Goal: Communication & Community: Share content

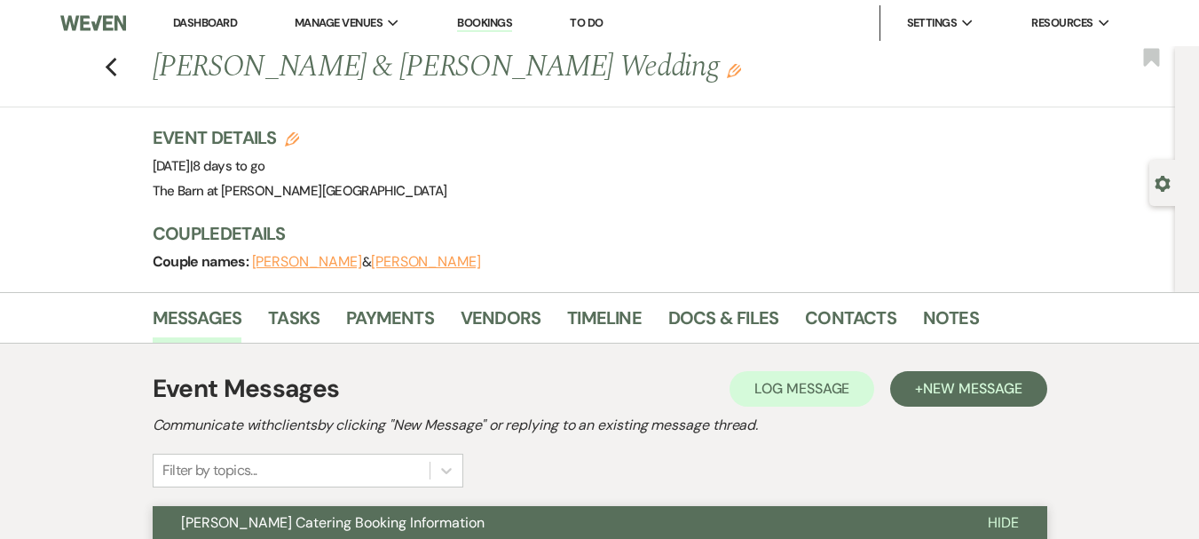
click at [192, 23] on link "Dashboard" at bounding box center [205, 22] width 64 height 15
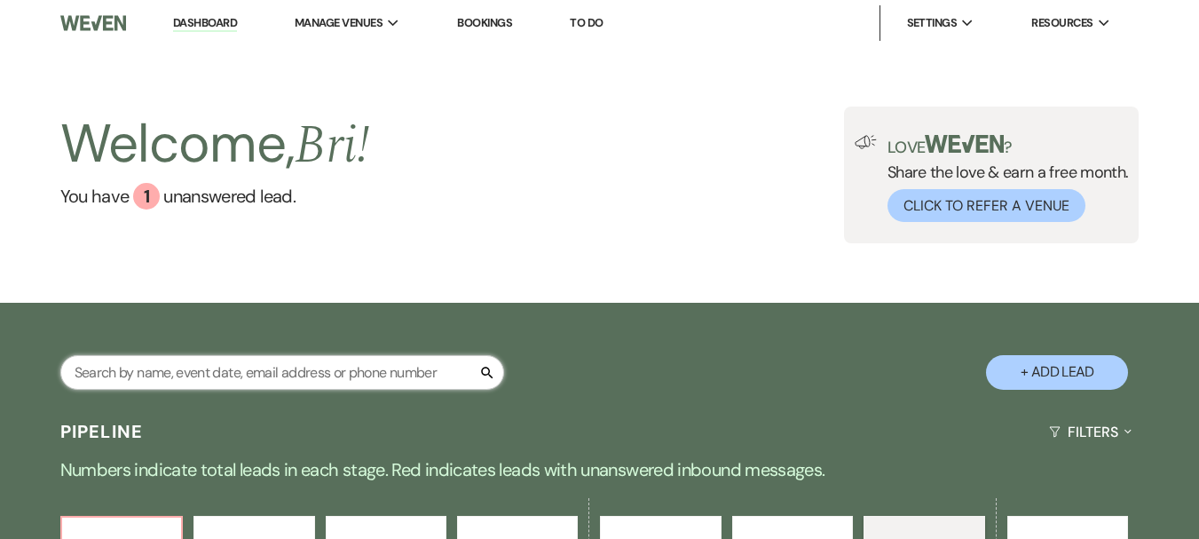
click at [303, 377] on input "text" at bounding box center [282, 372] width 444 height 35
type input "[PERSON_NAME]"
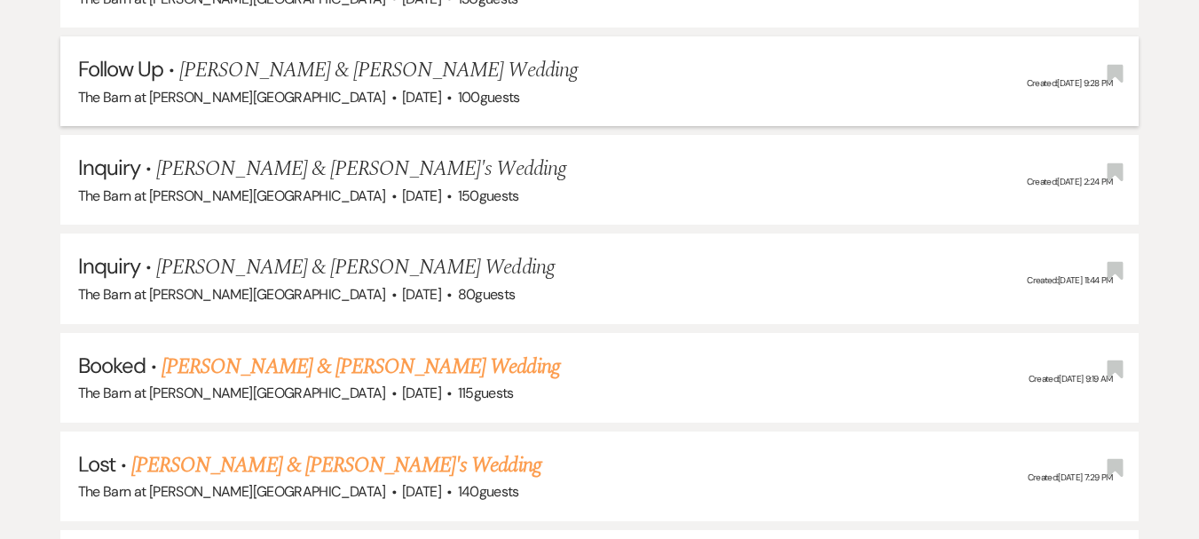
scroll to position [710, 0]
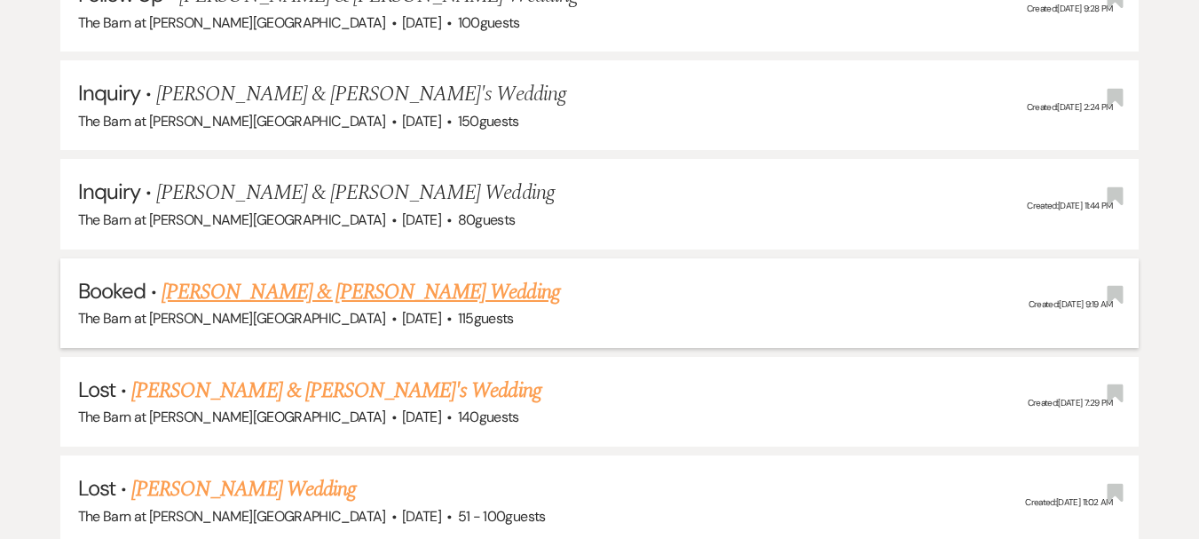
click at [359, 294] on link "[PERSON_NAME] & [PERSON_NAME] Wedding" at bounding box center [360, 292] width 398 height 32
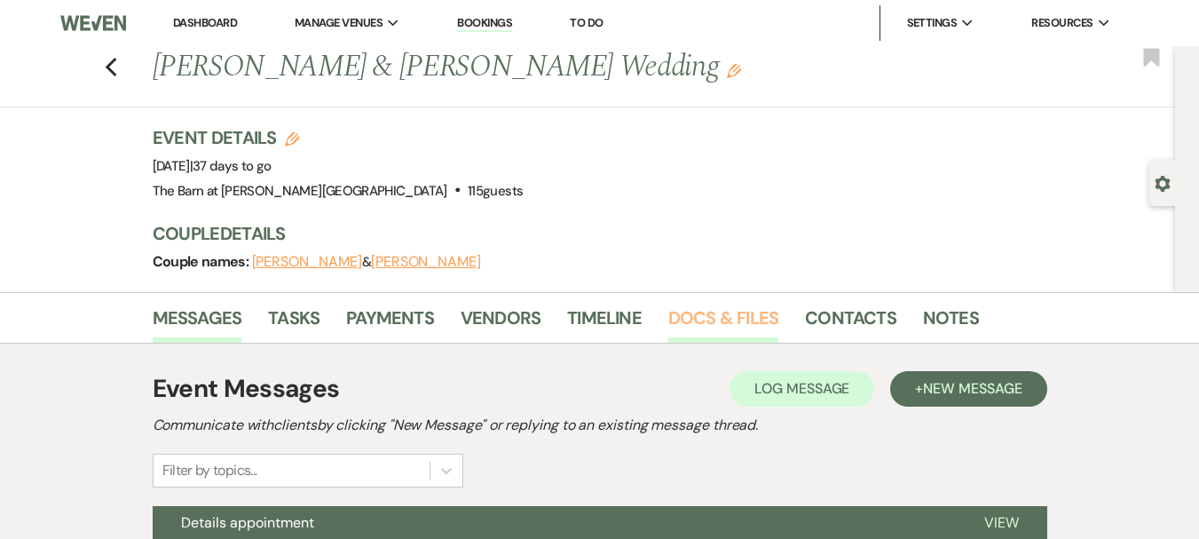
click at [709, 321] on link "Docs & Files" at bounding box center [723, 322] width 110 height 39
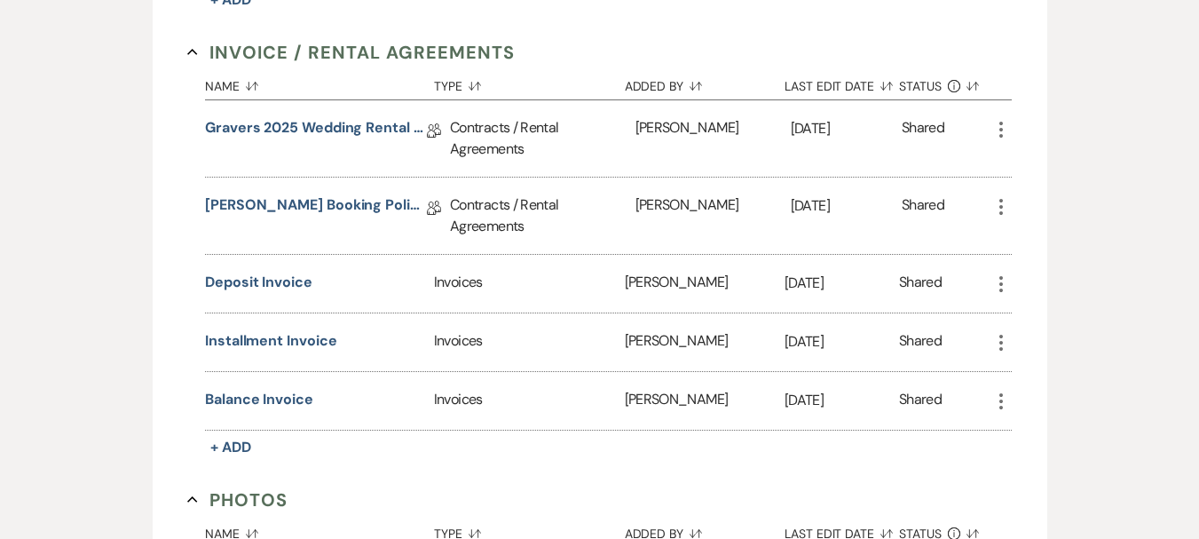
scroll to position [1354, 0]
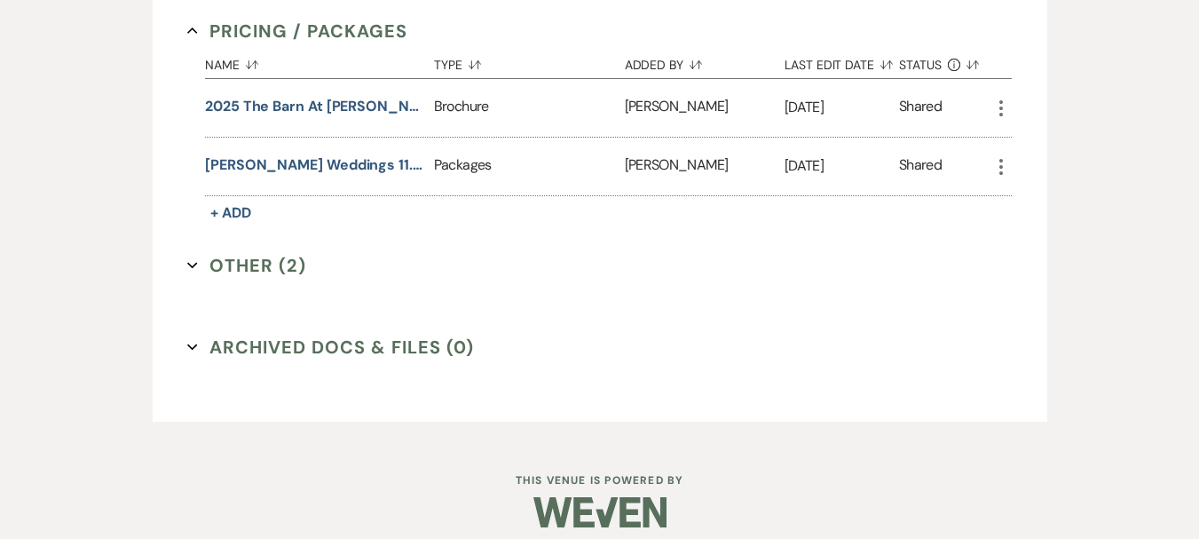
click at [273, 252] on button "Other (2) Expand" at bounding box center [246, 265] width 119 height 27
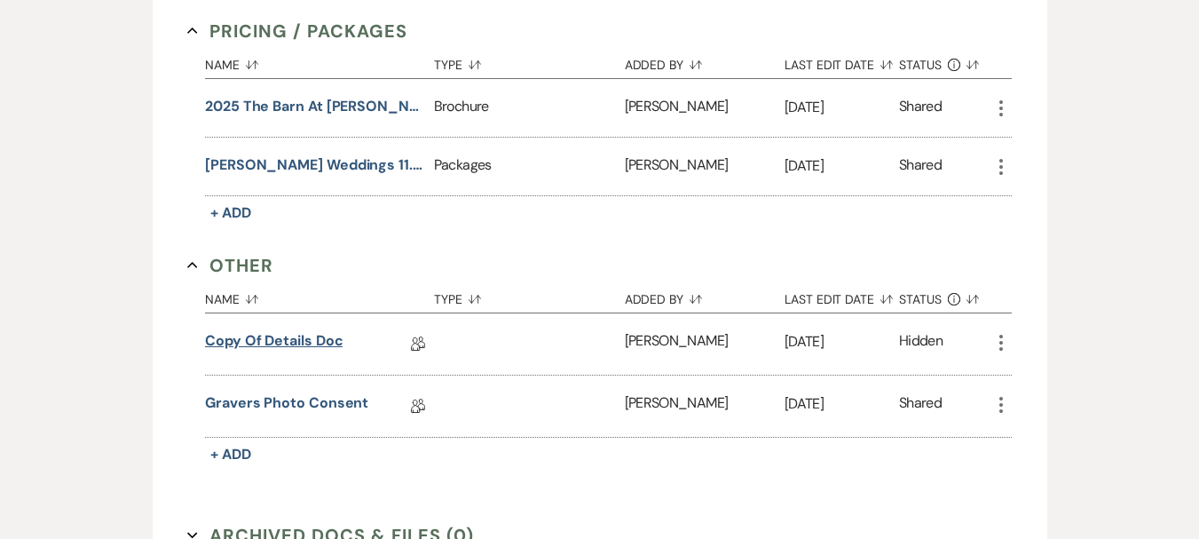
click at [297, 330] on link "Copy of Details Doc" at bounding box center [274, 344] width 138 height 28
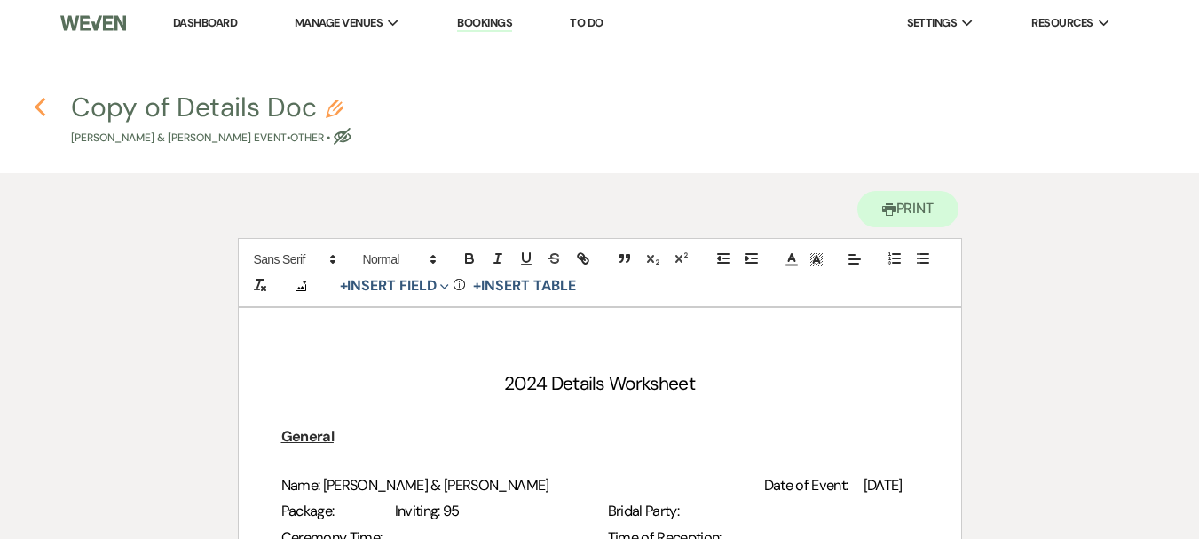
click at [45, 107] on icon "Previous" at bounding box center [40, 107] width 13 height 21
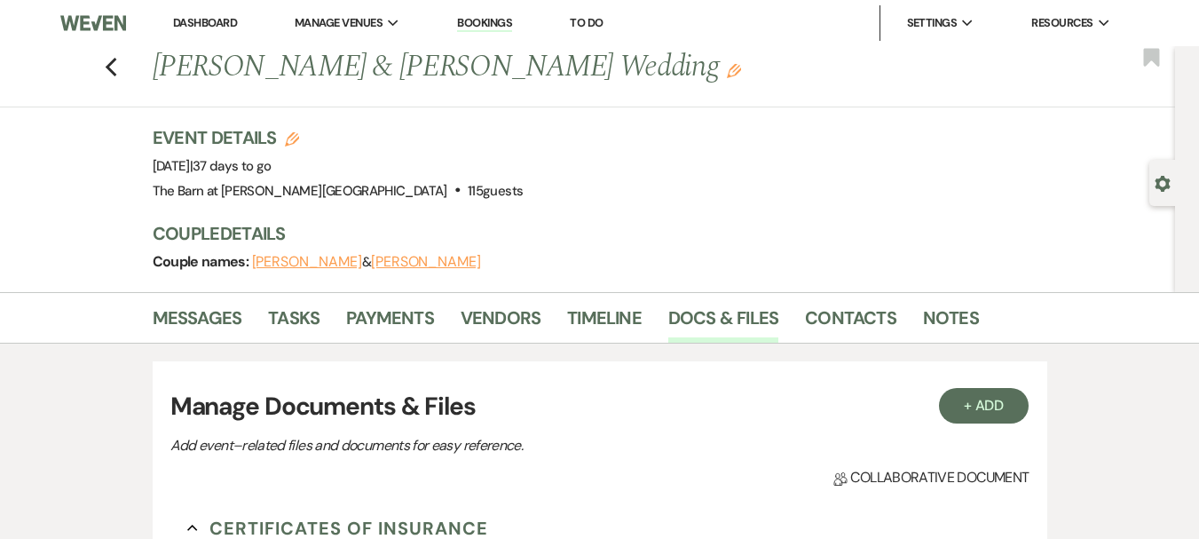
scroll to position [1354, 0]
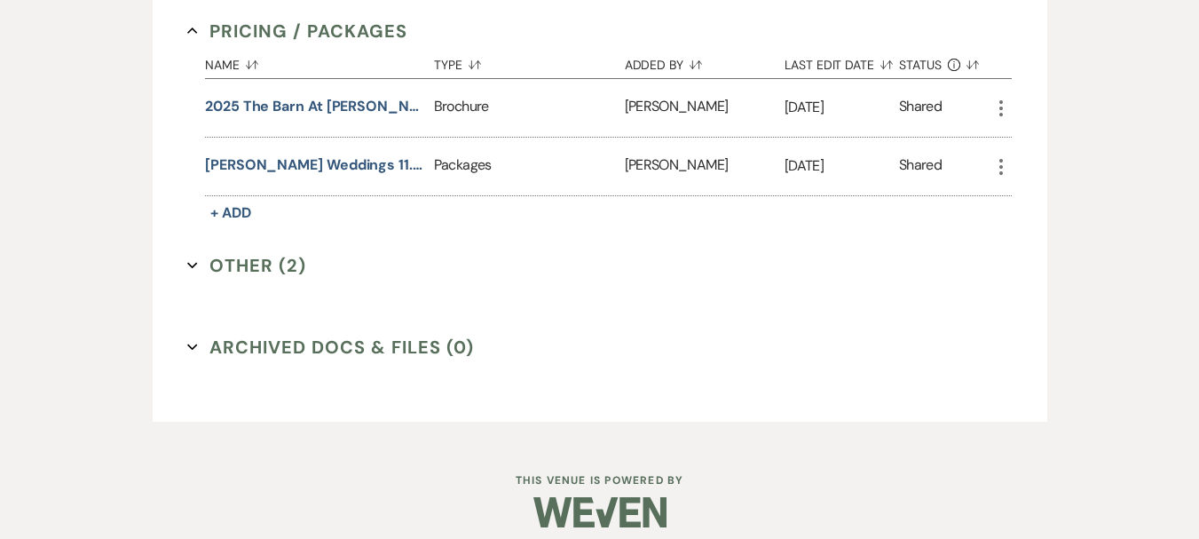
click at [236, 257] on button "Other (2) Expand" at bounding box center [246, 265] width 119 height 27
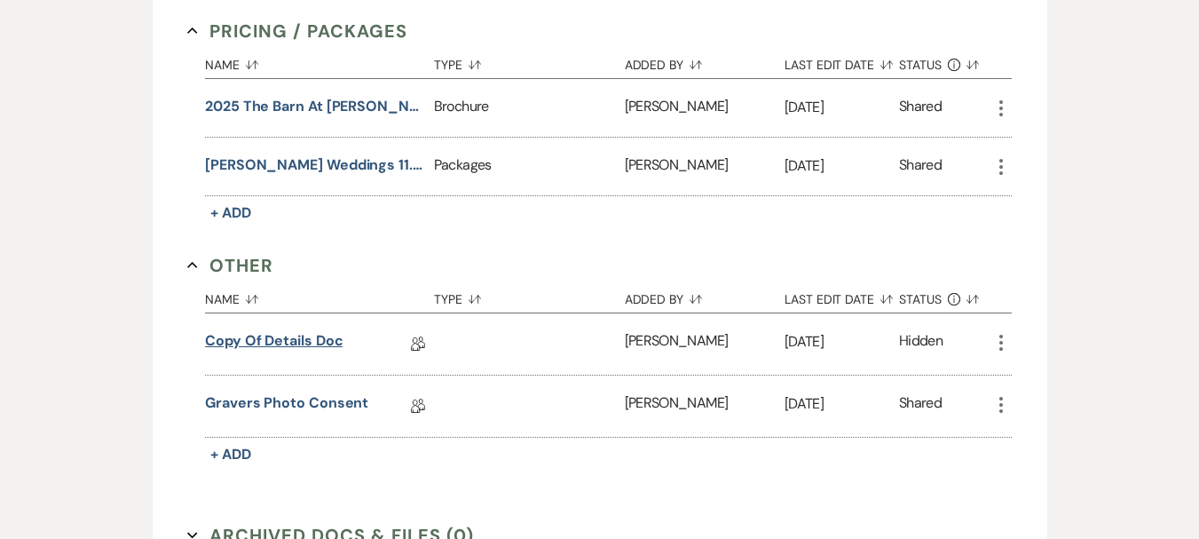
click at [249, 330] on link "Copy of Details Doc" at bounding box center [274, 344] width 138 height 28
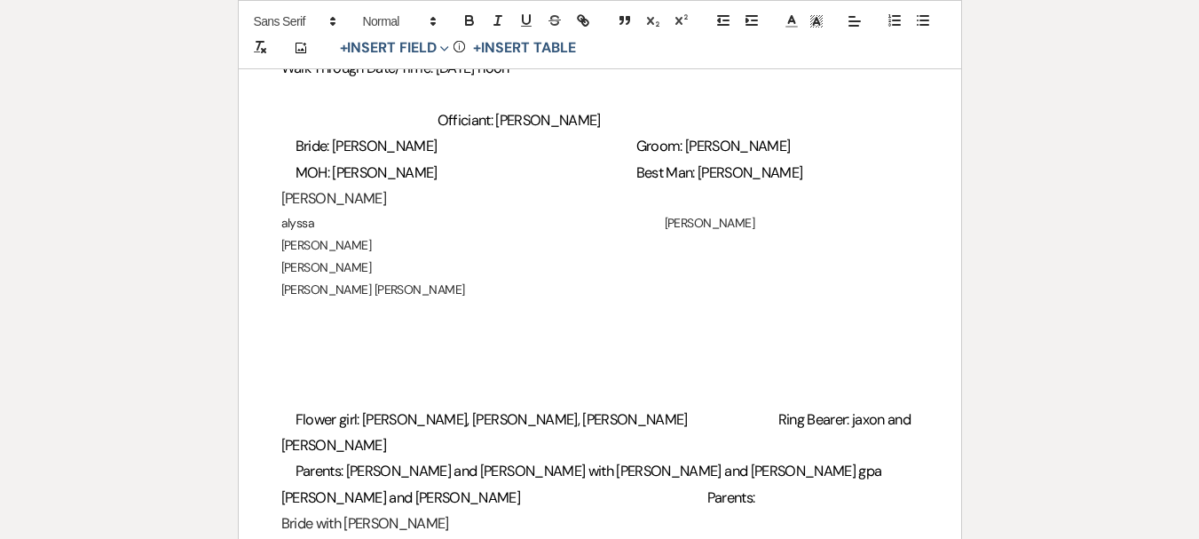
scroll to position [1775, 0]
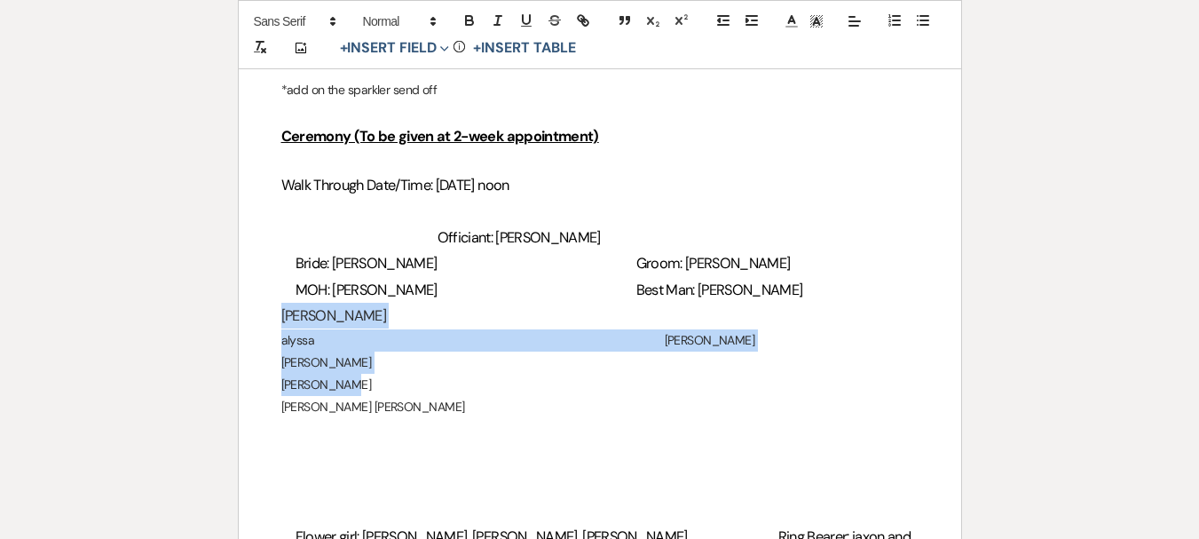
drag, startPoint x: 277, startPoint y: 319, endPoint x: 621, endPoint y: 382, distance: 350.0
click at [621, 382] on div "2024 Details Worksheet General Name: [PERSON_NAME] & [PERSON_NAME] Date of Even…" at bounding box center [600, 55] width 722 height 3044
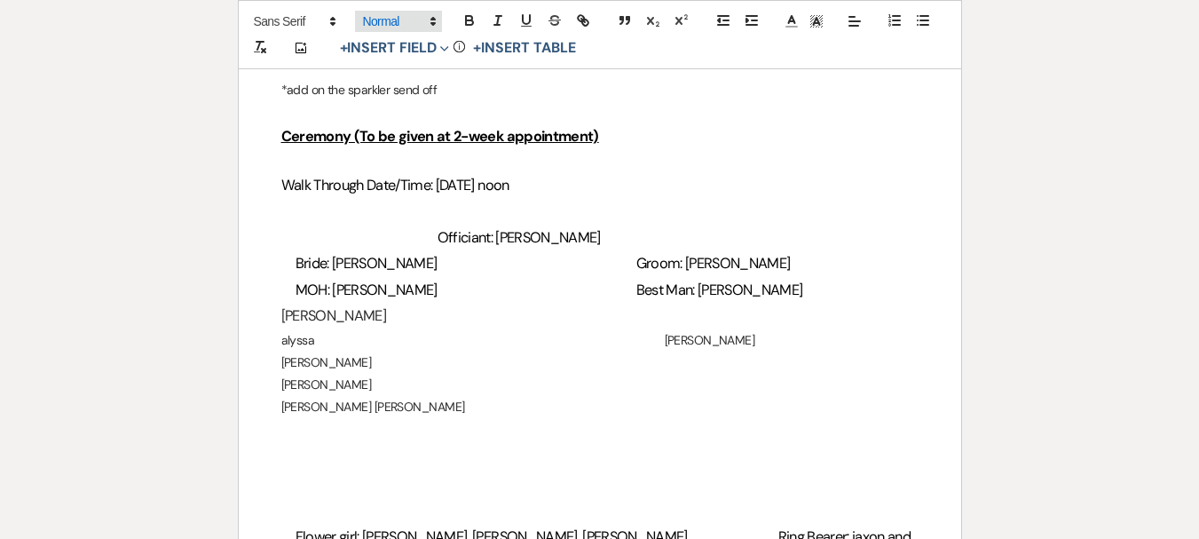
click at [379, 24] on span at bounding box center [398, 21] width 87 height 21
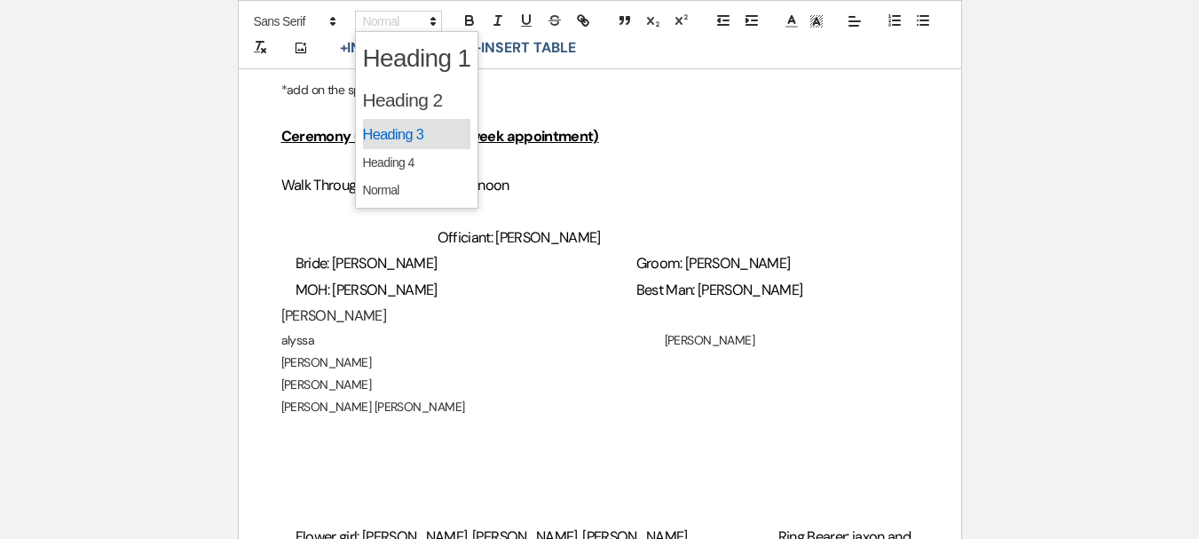
click at [393, 127] on span at bounding box center [417, 134] width 108 height 31
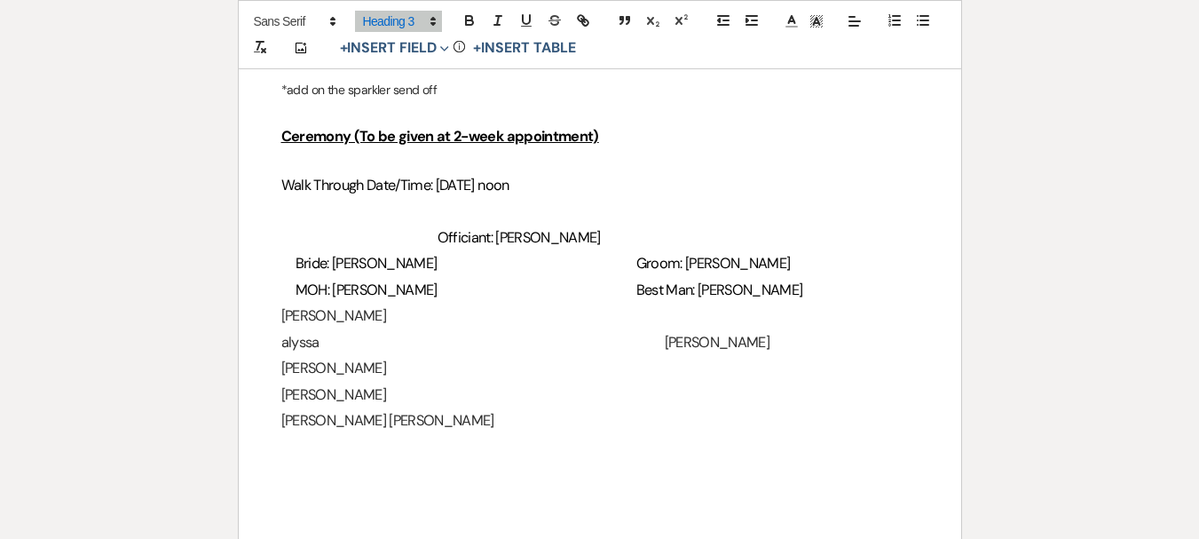
click at [488, 382] on h3 "[PERSON_NAME]" at bounding box center [599, 395] width 637 height 26
click at [290, 320] on h3 "[PERSON_NAME]" at bounding box center [599, 316] width 637 height 26
click at [624, 321] on h3 "[PERSON_NAME]" at bounding box center [599, 316] width 637 height 26
click at [666, 294] on span "Best Man: [PERSON_NAME]" at bounding box center [719, 289] width 167 height 19
click at [286, 343] on h3 "alyssa [PERSON_NAME]" at bounding box center [599, 342] width 637 height 26
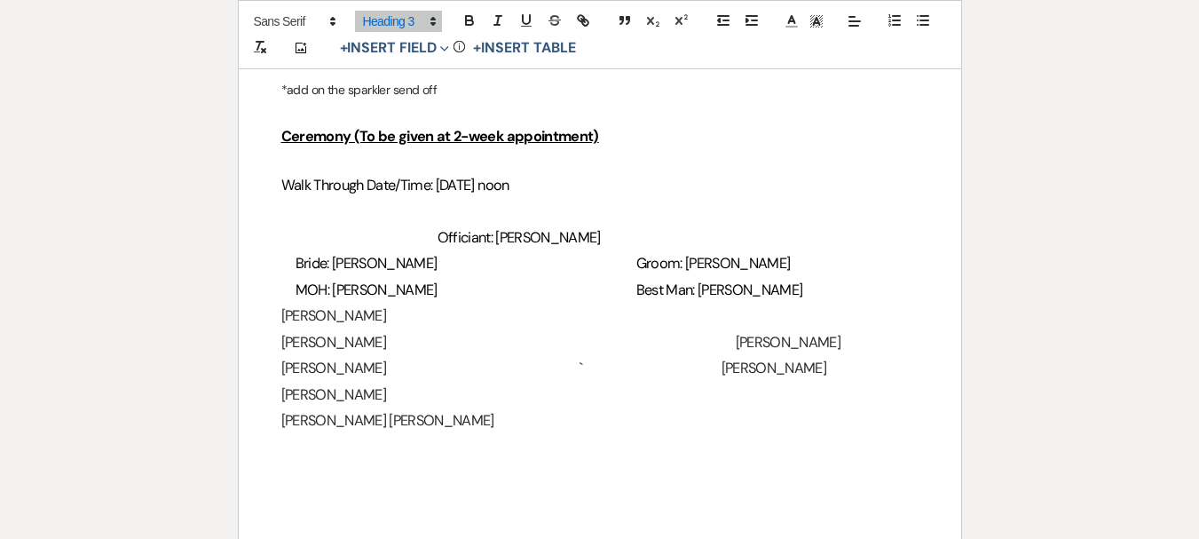
click at [281, 398] on h3 "[PERSON_NAME]" at bounding box center [599, 395] width 637 height 26
click at [311, 424] on h3 "[PERSON_NAME] [PERSON_NAME]" at bounding box center [599, 420] width 637 height 26
click at [282, 424] on h3 "[PERSON_NAME] [PERSON_NAME]" at bounding box center [599, 420] width 637 height 26
click at [321, 423] on h3 "[PERSON_NAME] [PERSON_NAME]" at bounding box center [599, 420] width 637 height 26
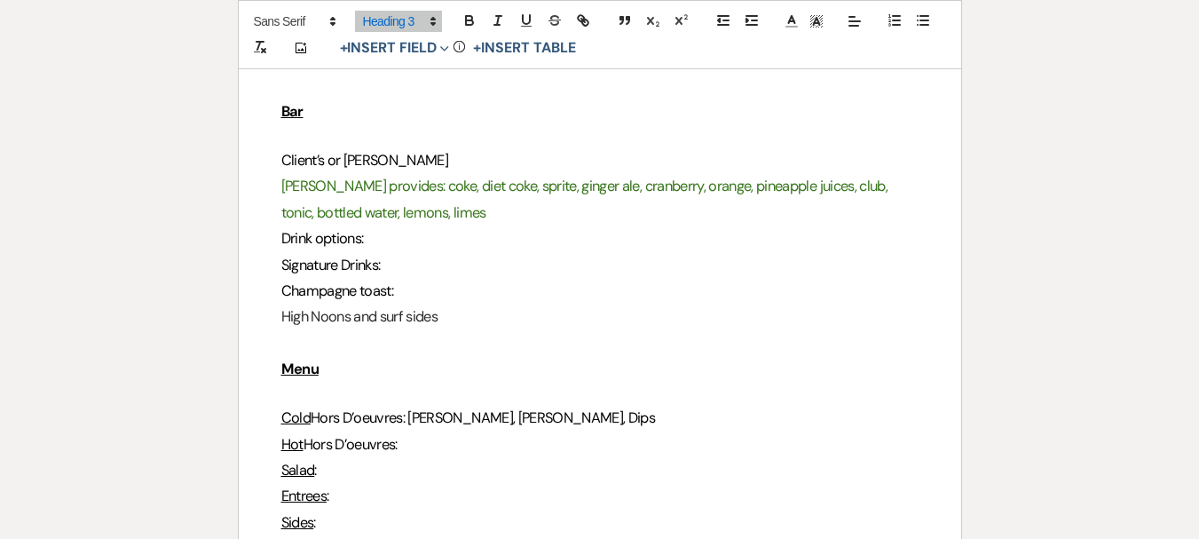
scroll to position [887, 0]
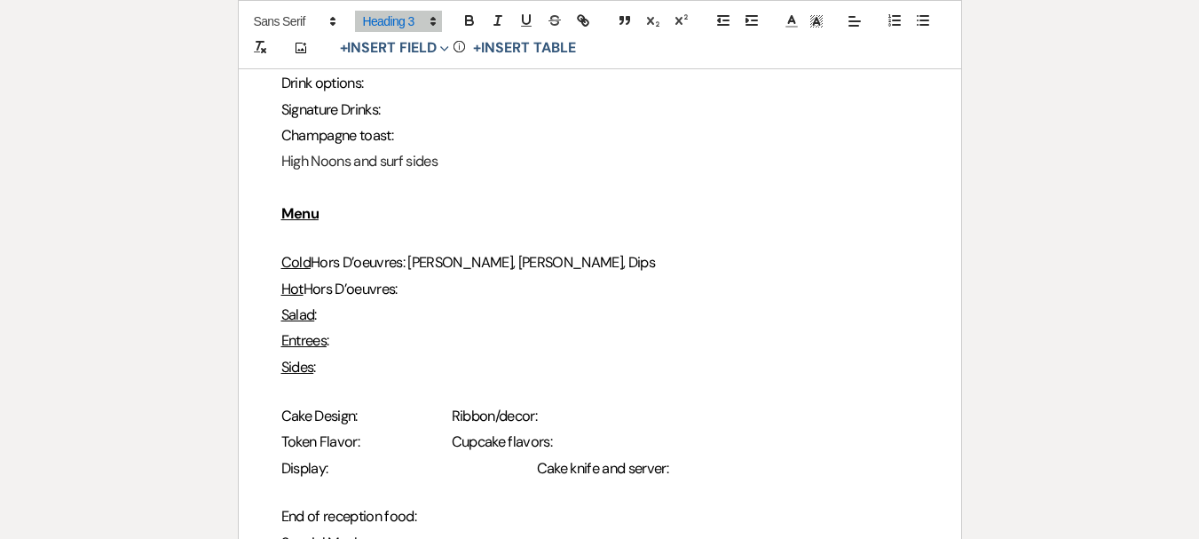
click at [398, 290] on span "Hors D’oeuvres:" at bounding box center [350, 289] width 94 height 19
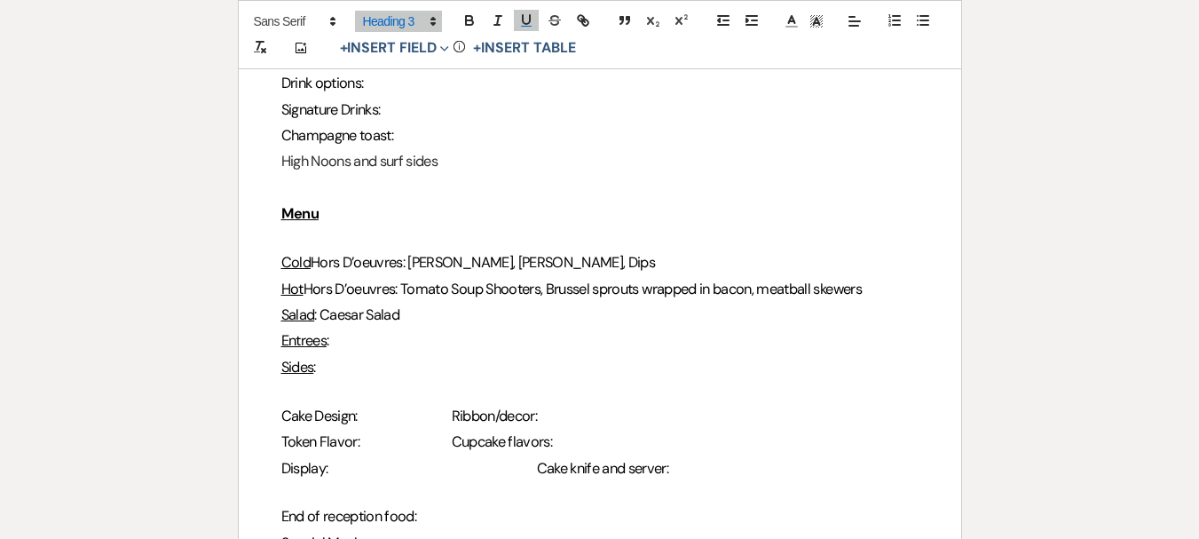
click at [349, 345] on h3 "Entrees :" at bounding box center [599, 340] width 637 height 26
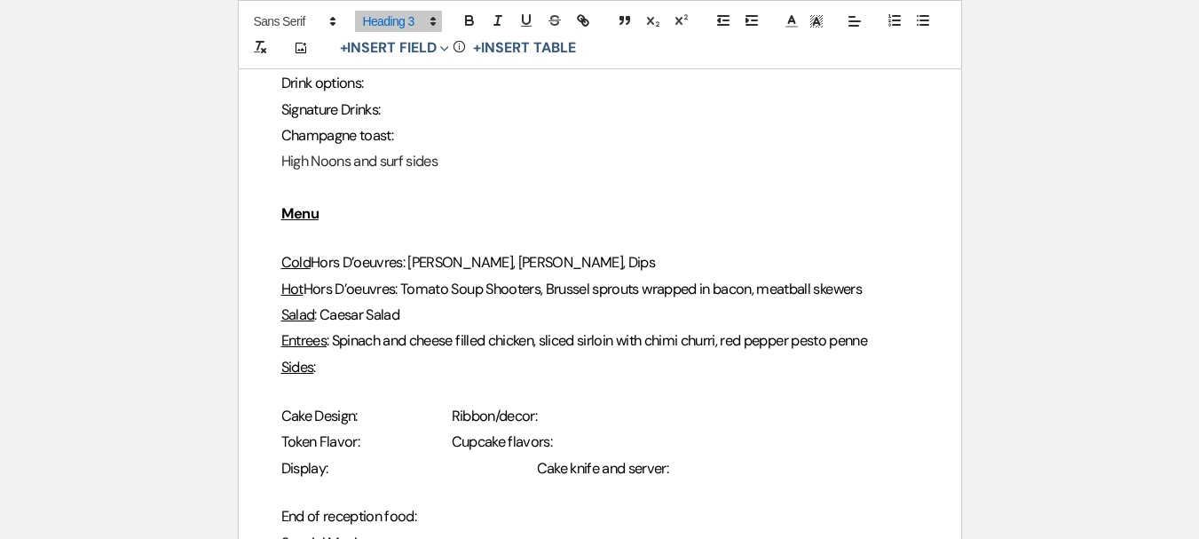
click at [378, 355] on h3 "Sides :" at bounding box center [599, 367] width 637 height 26
click at [358, 412] on span "Cake Design:" at bounding box center [319, 415] width 76 height 19
click at [359, 437] on span "Token Flavor:" at bounding box center [320, 441] width 78 height 19
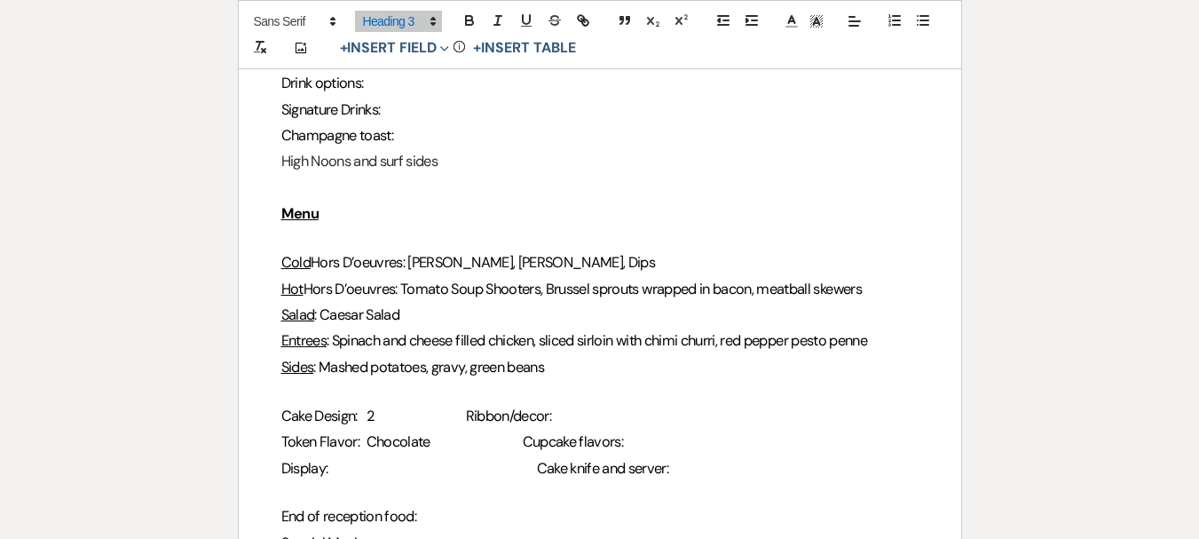
click at [700, 433] on h3 "Token Flavor: Chocolate Cupcake flavors:" at bounding box center [599, 442] width 637 height 26
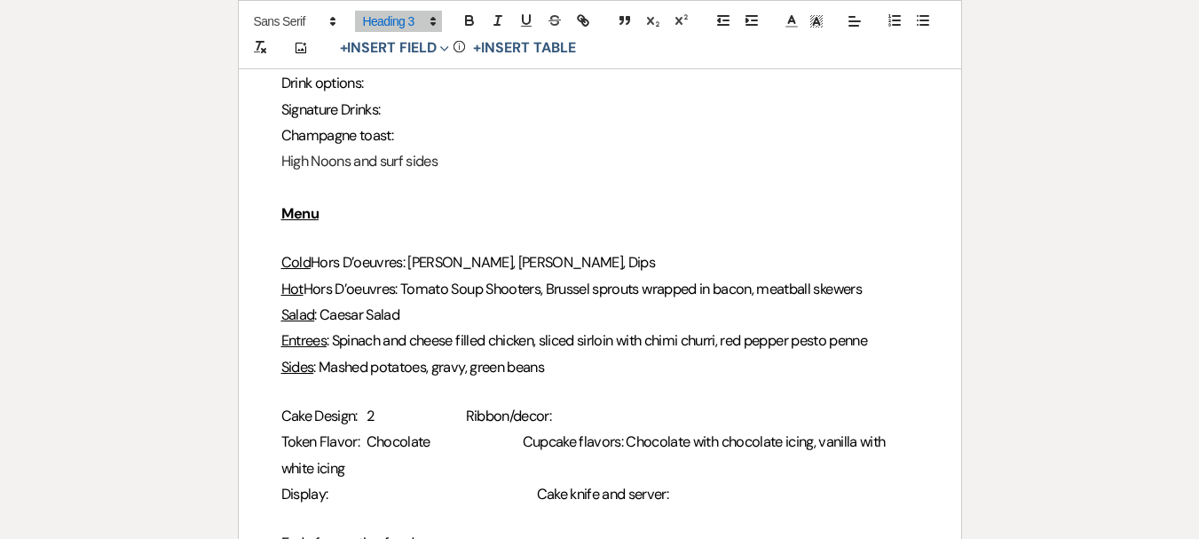
click at [595, 441] on span "Cupcake flavors: Chocolate with chocolate icing, vanilla with white icing" at bounding box center [584, 454] width 607 height 44
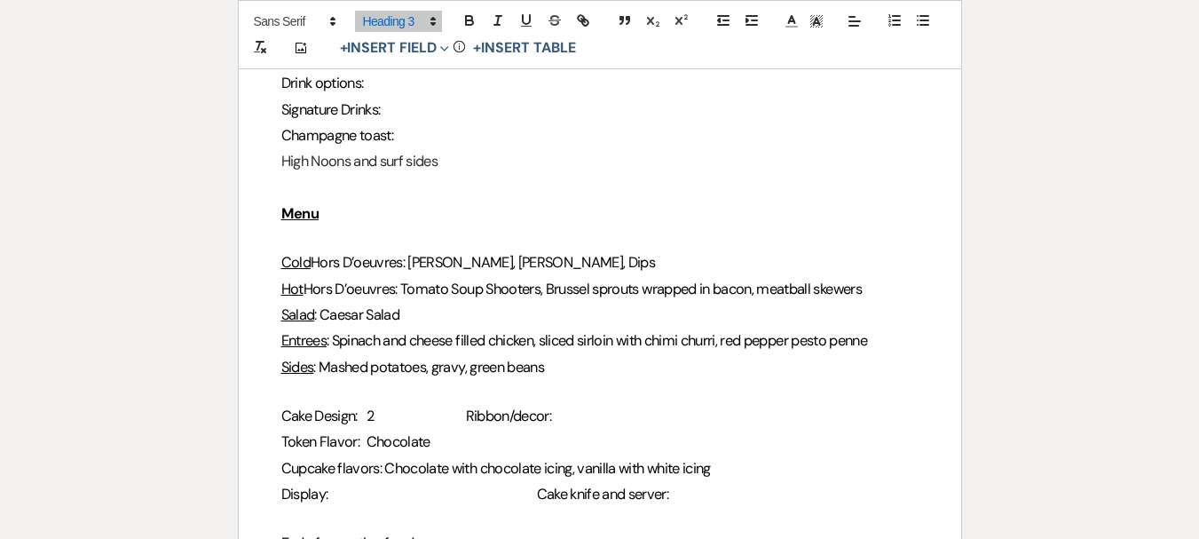
click at [328, 497] on span "Display:" at bounding box center [304, 493] width 47 height 19
click at [697, 343] on span ": Spinach and cheese filled chicken, sliced sirloin with chimi churri, red pepp…" at bounding box center [597, 340] width 540 height 19
click at [697, 350] on span ": Spinach and cheese filled chicken, sliced sirloin with chimichurri, red peppe…" at bounding box center [596, 340] width 538 height 19
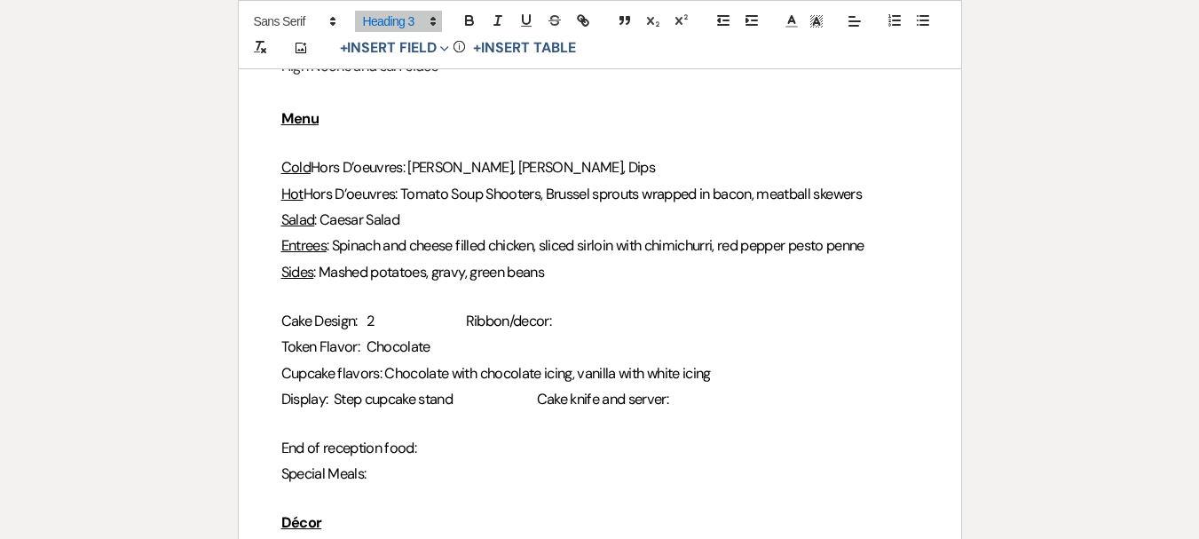
scroll to position [1065, 0]
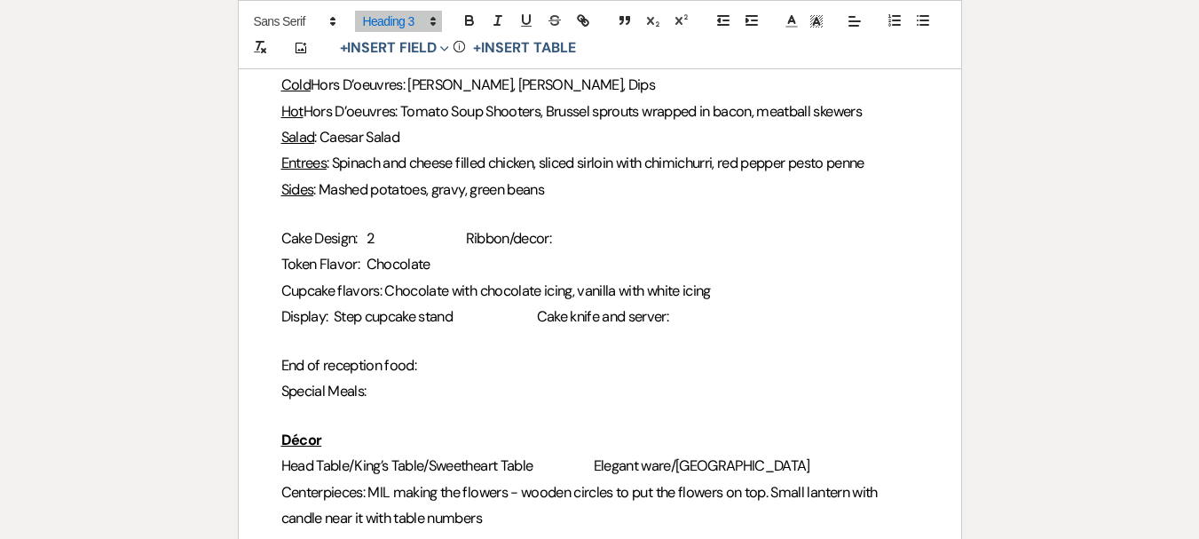
drag, startPoint x: 426, startPoint y: 363, endPoint x: 508, endPoint y: 349, distance: 82.9
click at [417, 363] on span "End of reception food:" at bounding box center [349, 365] width 136 height 19
drag, startPoint x: 537, startPoint y: 468, endPoint x: 432, endPoint y: 476, distance: 105.1
click at [432, 476] on h3 "Head Table/King’s Table/Sweetheart Table Elegant ware/[GEOGRAPHIC_DATA]" at bounding box center [599, 466] width 637 height 26
click at [571, 475] on h3 "Head Table/King’s Table/ Sweetheart Table Elegant ware/[GEOGRAPHIC_DATA]" at bounding box center [599, 466] width 637 height 26
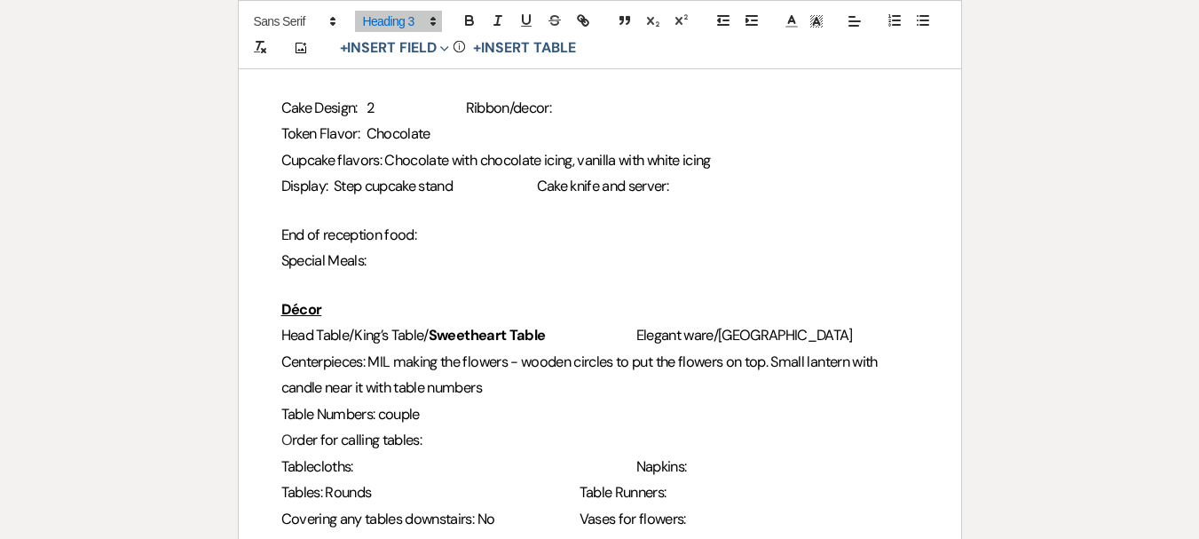
scroll to position [1420, 0]
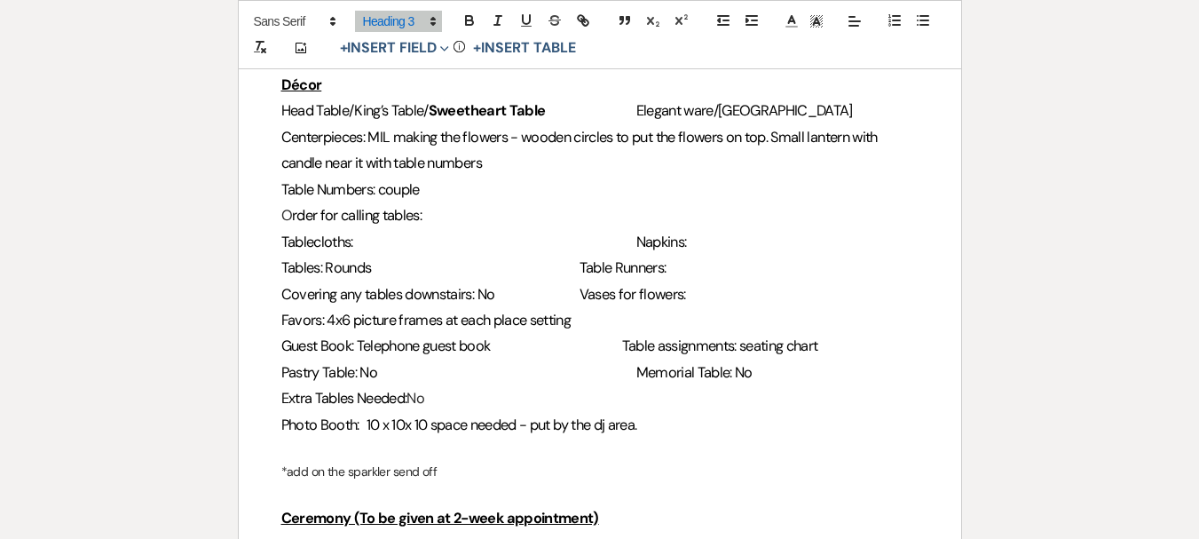
click at [368, 242] on span at bounding box center [387, 241] width 43 height 19
click at [675, 231] on h3 "Tablecloths: White Napkins:" at bounding box center [599, 242] width 637 height 26
click at [726, 273] on h3 "Tables: Rounds Table Runners:" at bounding box center [599, 268] width 637 height 26
click at [686, 298] on span "Vases for flowers:" at bounding box center [632, 294] width 106 height 19
click at [401, 469] on p "*add on the sparkler send off" at bounding box center [599, 472] width 637 height 22
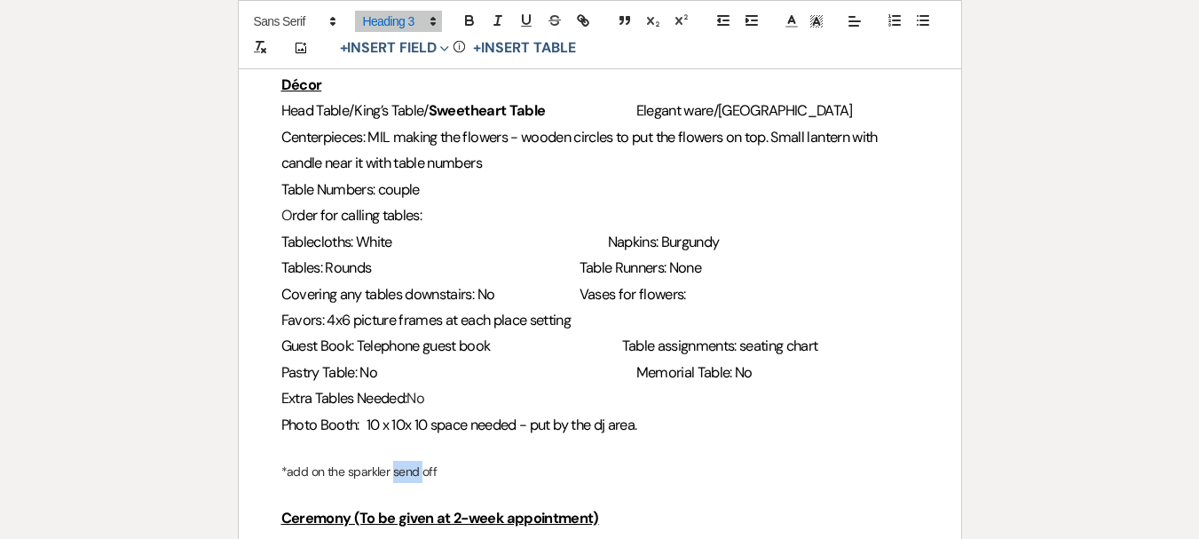
click at [401, 469] on p "*add on the sparkler send off" at bounding box center [599, 472] width 637 height 22
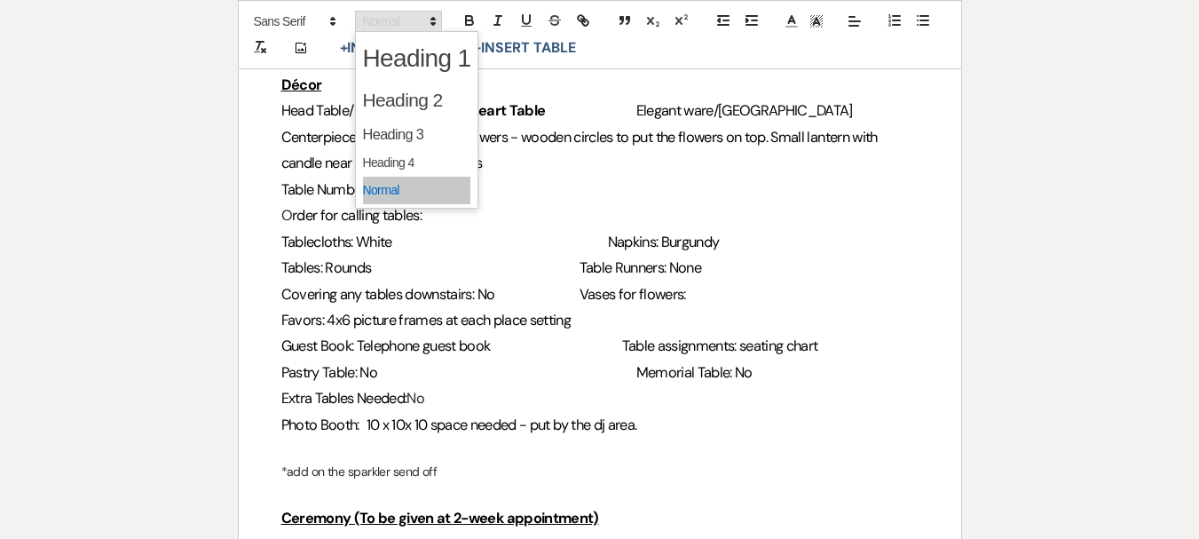
click at [416, 18] on span at bounding box center [398, 21] width 87 height 21
click at [421, 132] on span at bounding box center [417, 134] width 108 height 31
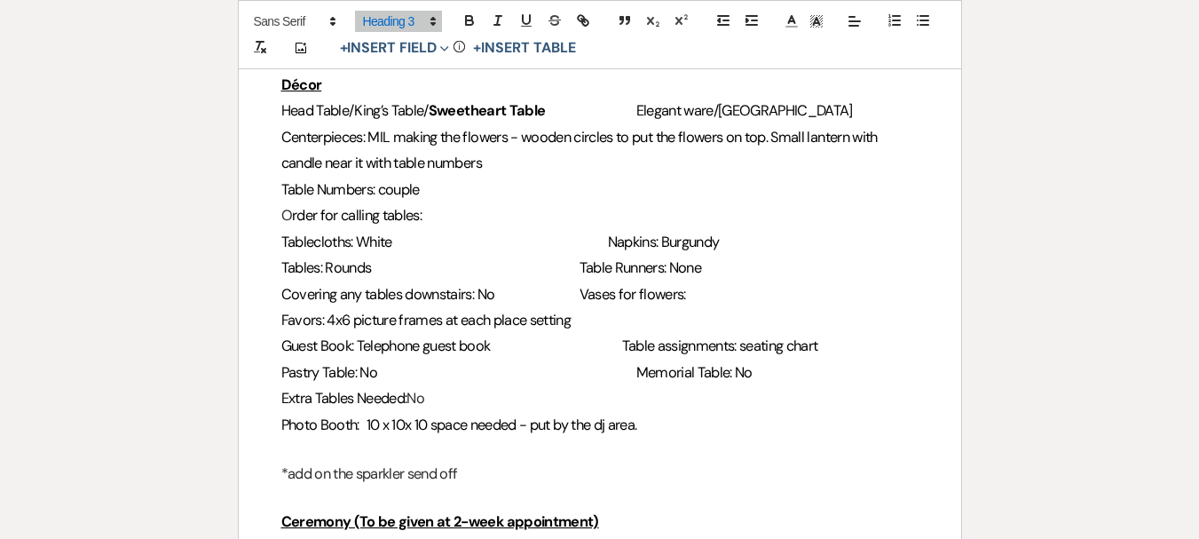
click at [631, 340] on span "Table assignments: seating chart" at bounding box center [720, 345] width 196 height 19
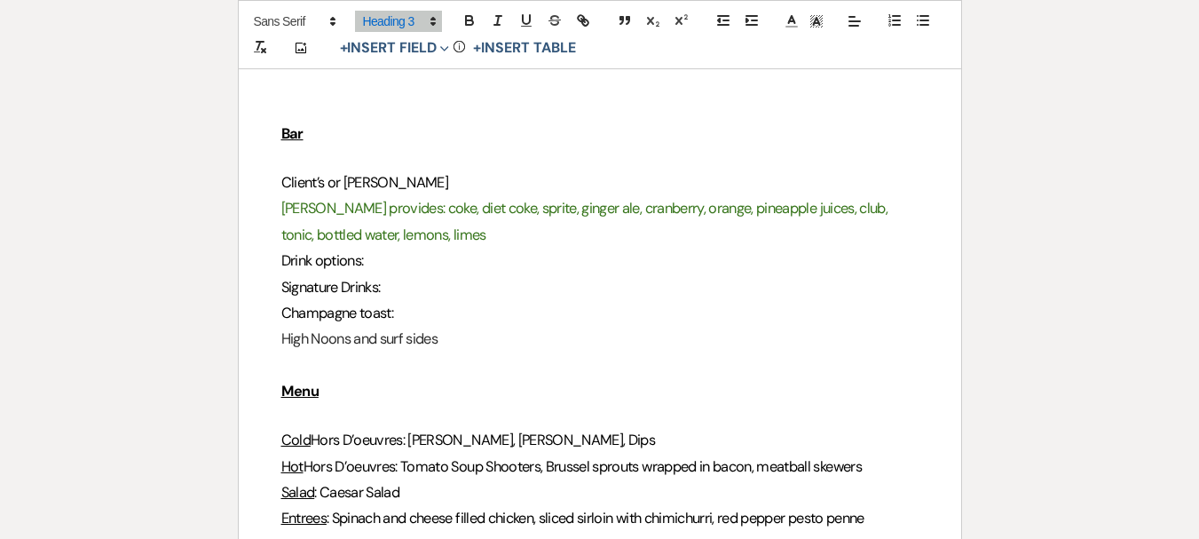
scroll to position [266, 0]
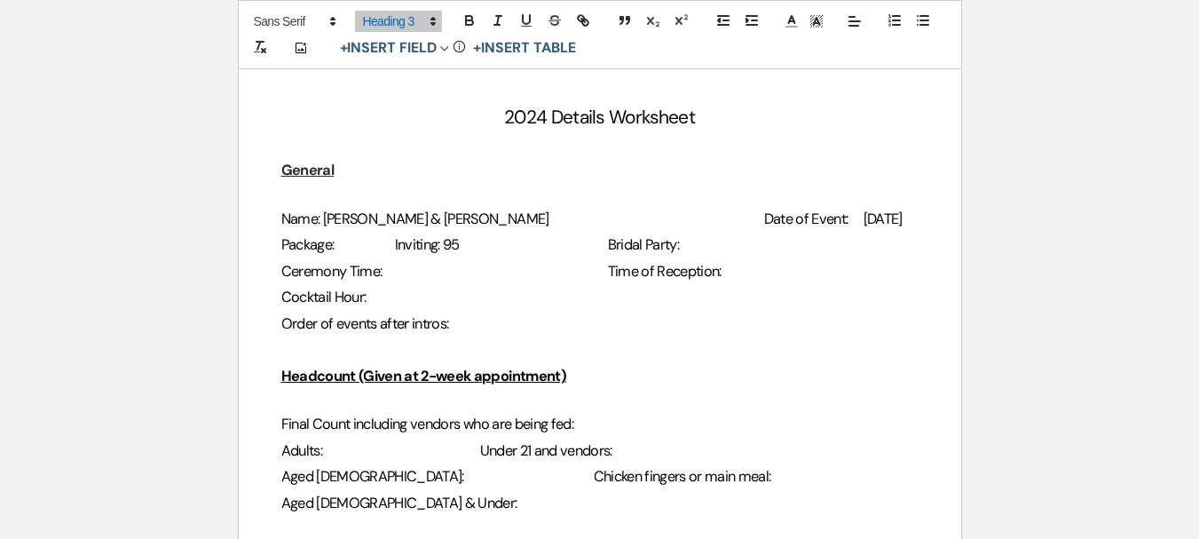
click at [382, 271] on span "Ceremony Time:" at bounding box center [331, 271] width 101 height 19
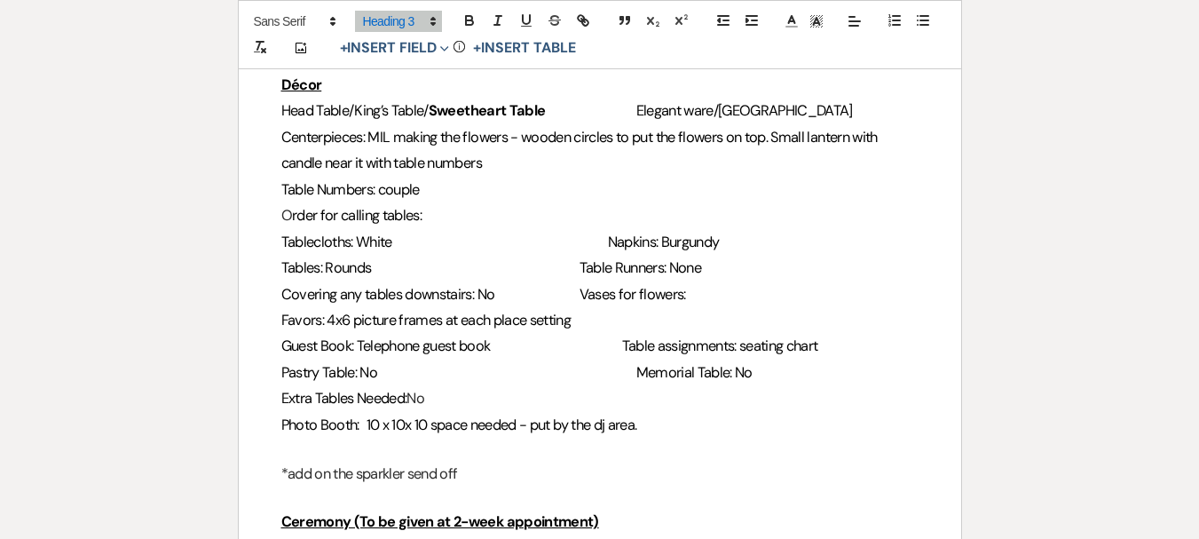
scroll to position [1242, 0]
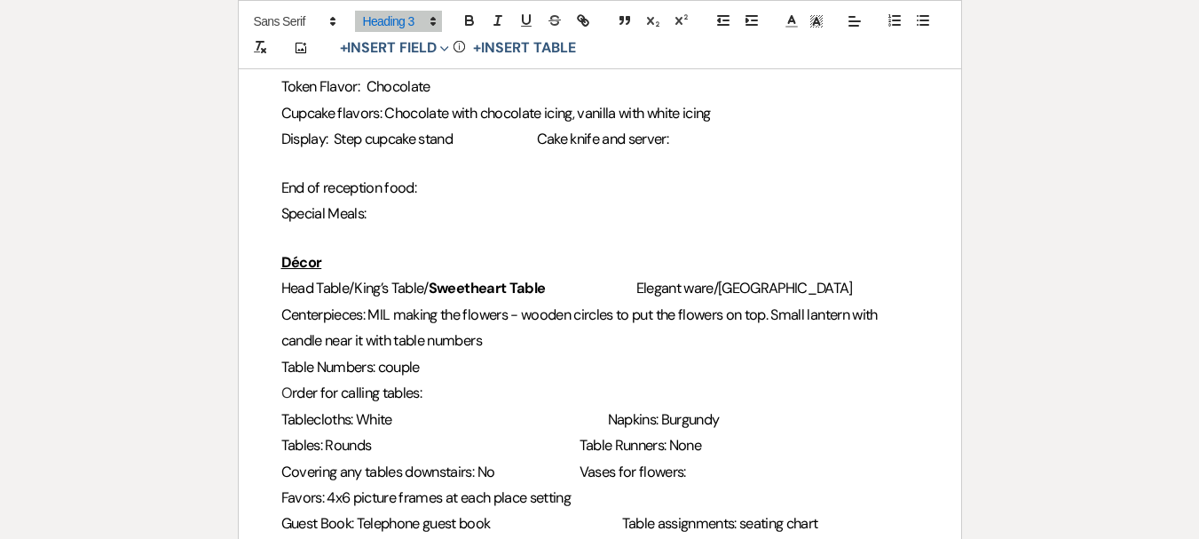
click at [417, 185] on span "End of reception food:" at bounding box center [349, 187] width 136 height 19
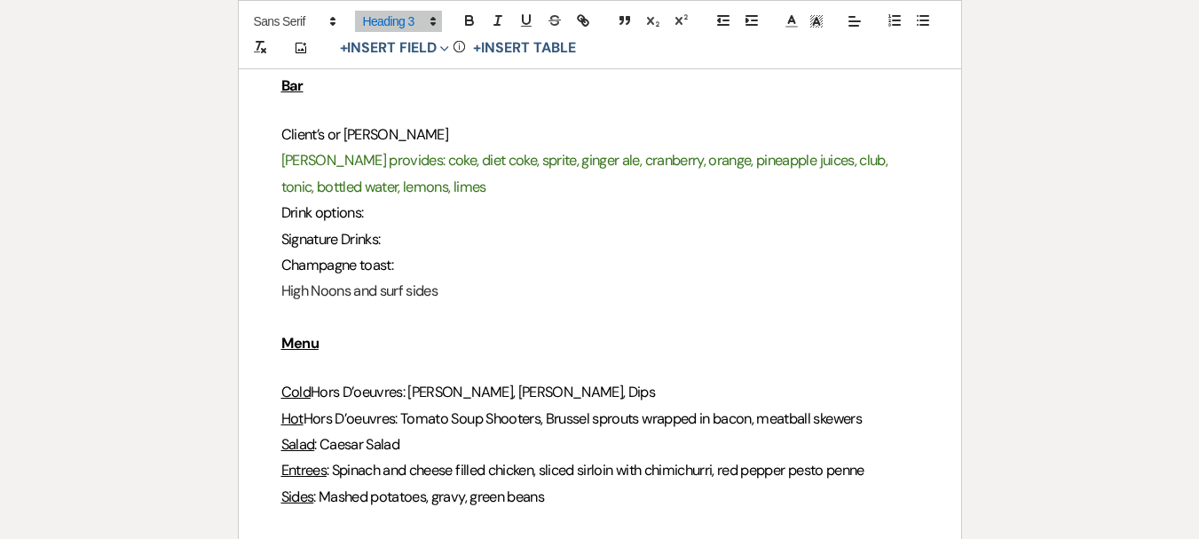
scroll to position [621, 0]
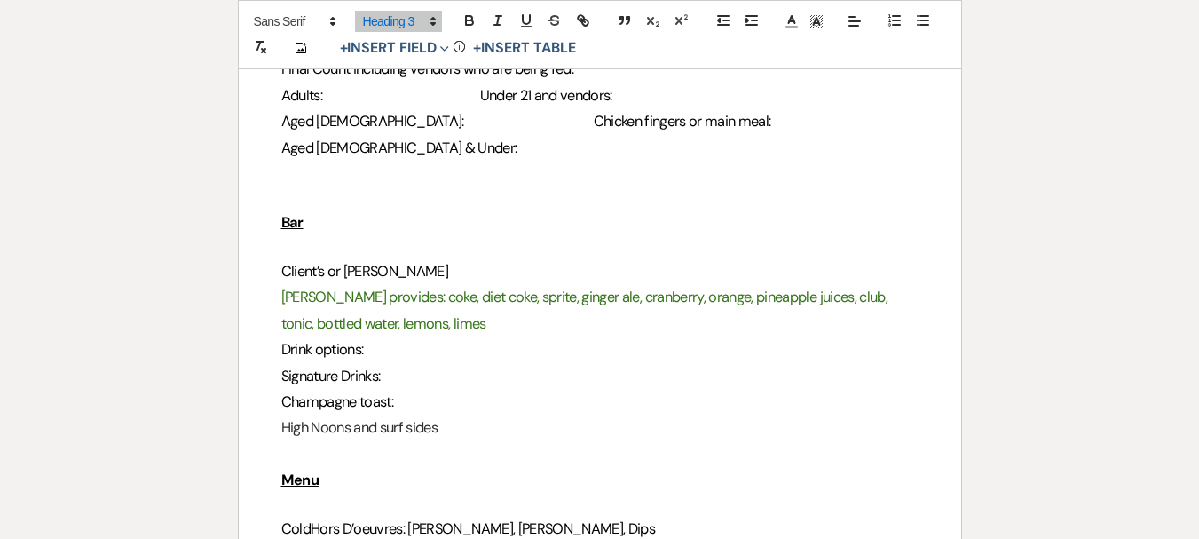
click at [400, 272] on span "Client’s or [PERSON_NAME]" at bounding box center [365, 271] width 168 height 19
click at [440, 271] on h3 "Client’s or [PERSON_NAME]" at bounding box center [599, 271] width 637 height 26
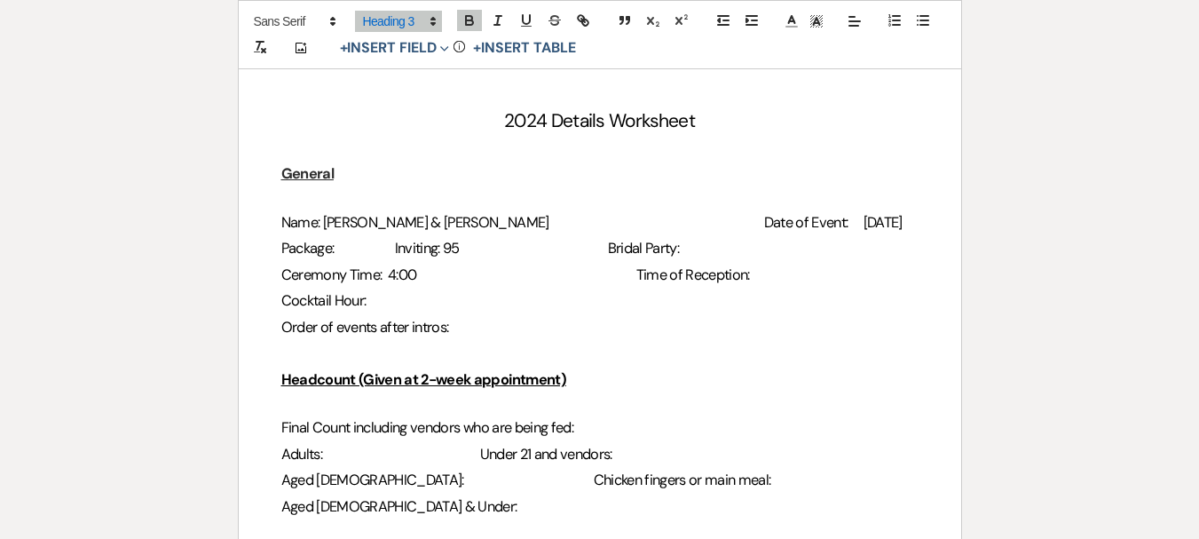
scroll to position [266, 0]
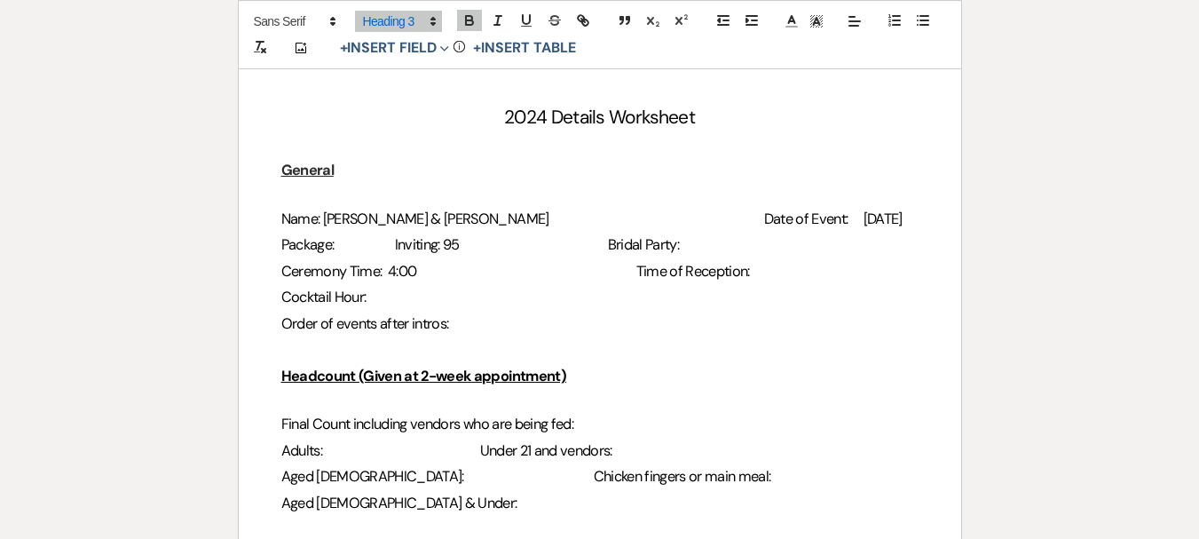
click at [335, 248] on span "Package:" at bounding box center [307, 244] width 53 height 19
click at [736, 244] on span "Bridal Party:" at bounding box center [771, 244] width 71 height 19
click at [656, 271] on span "Time of Reception:" at bounding box center [693, 271] width 114 height 19
click at [756, 264] on h3 "Ceremony Time: 4:00 Time of Reception:" at bounding box center [599, 271] width 637 height 26
click at [374, 296] on h3 "Cocktail Hour:" at bounding box center [599, 297] width 637 height 26
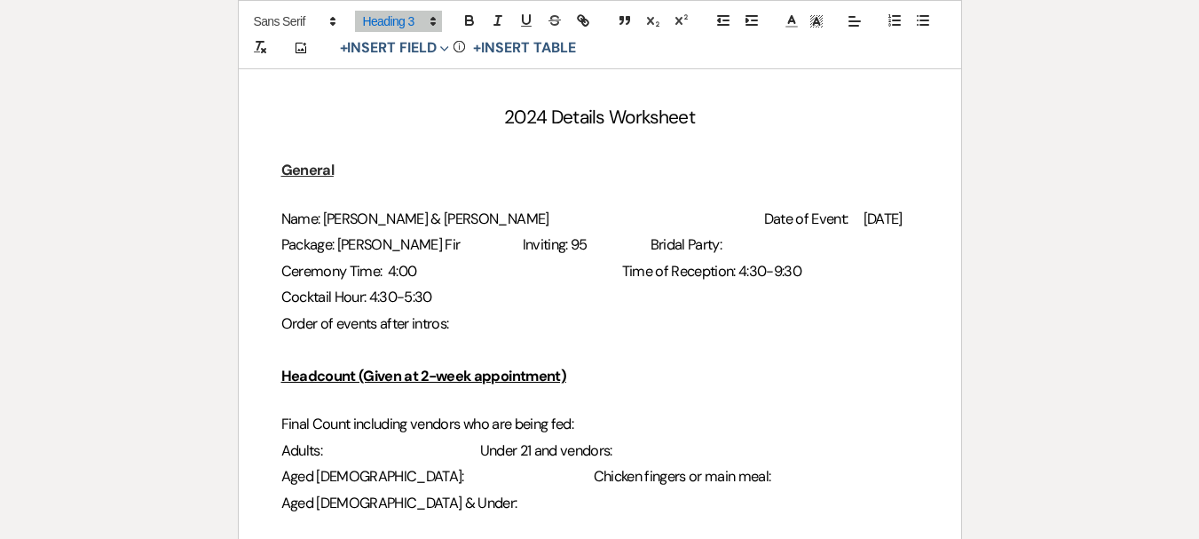
click at [468, 321] on h3 "Order of events after intros:" at bounding box center [599, 324] width 637 height 26
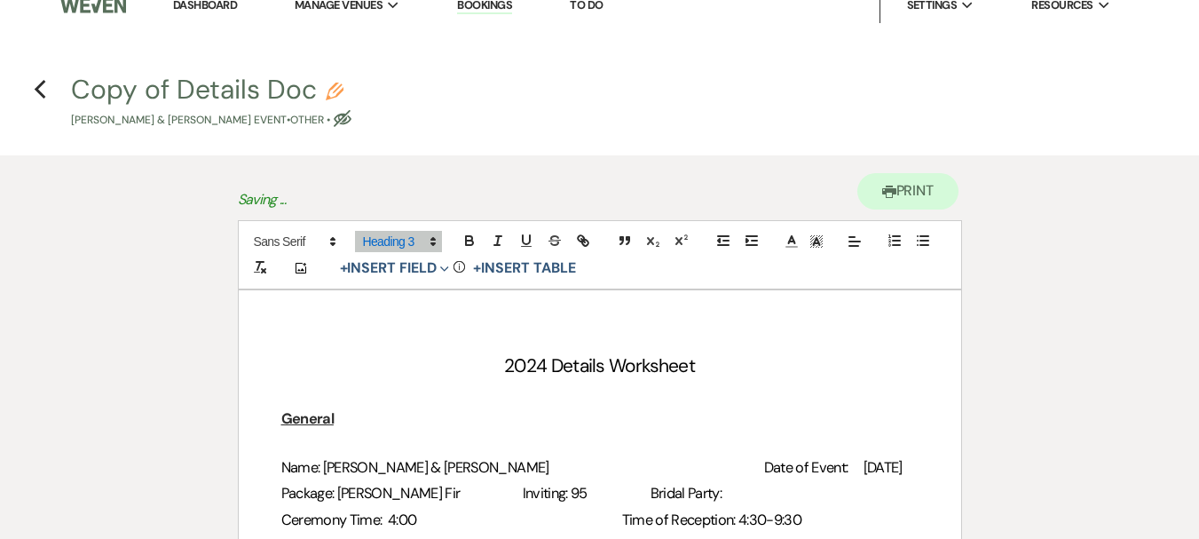
scroll to position [0, 0]
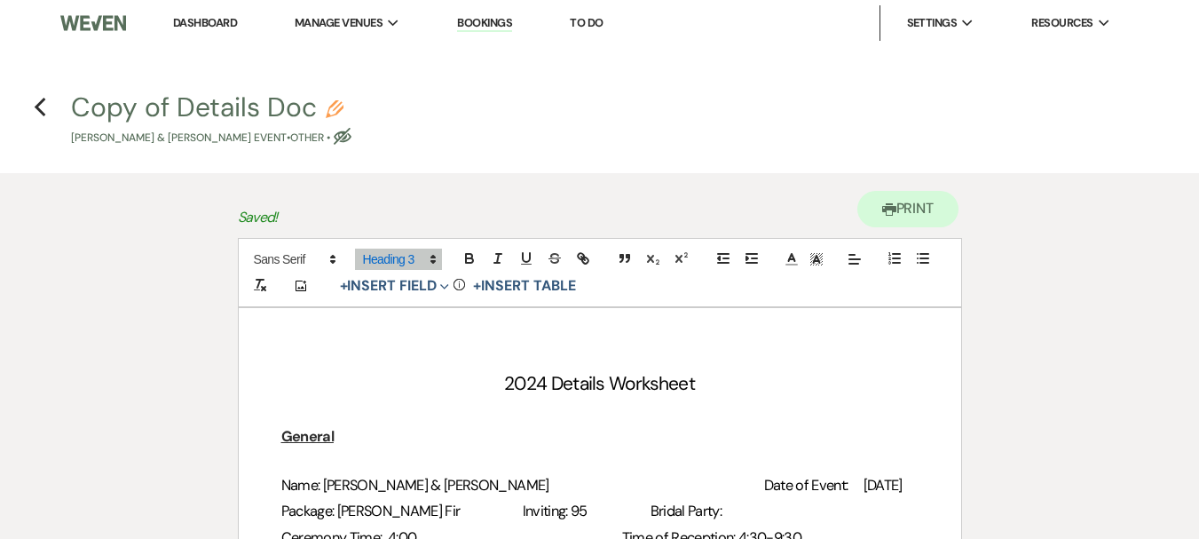
click at [258, 115] on button "Copy of Details Doc Pencil [PERSON_NAME] & [PERSON_NAME] Event • Other • Eye Bl…" at bounding box center [211, 120] width 280 height 52
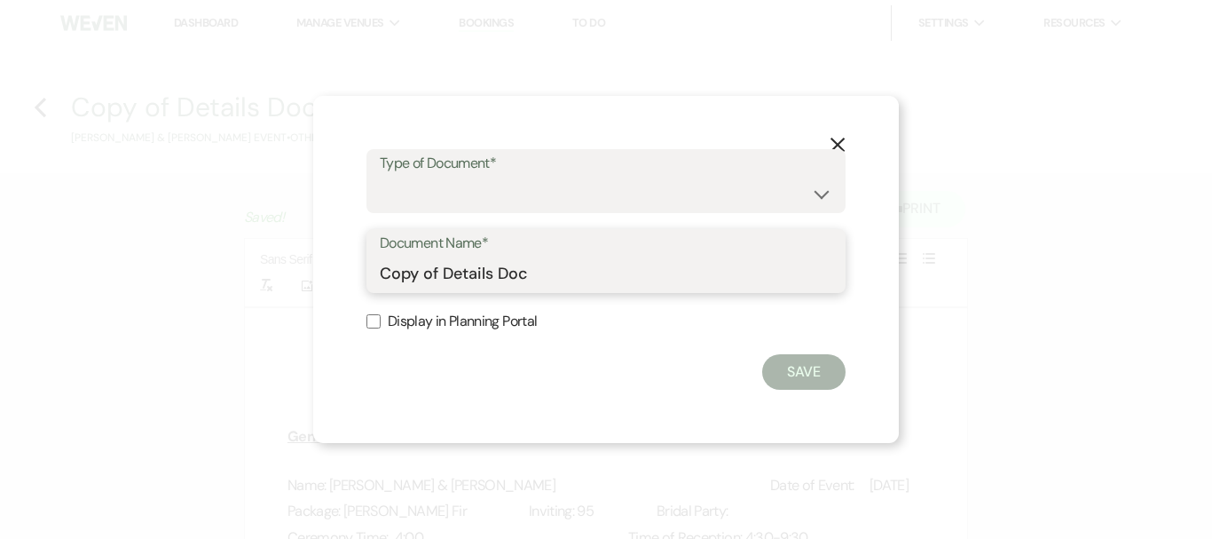
drag, startPoint x: 439, startPoint y: 274, endPoint x: 358, endPoint y: 274, distance: 81.6
click at [358, 274] on div "X Type of Document* Special Event Insurance Vendor Certificate of Insurance Con…" at bounding box center [606, 269] width 586 height 347
type input "Details Doc"
click at [363, 327] on div "X Type of Document* Special Event Insurance Vendor Certificate of Insurance Con…" at bounding box center [606, 269] width 586 height 347
click at [366, 316] on input "Display in Planning Portal" at bounding box center [373, 321] width 14 height 14
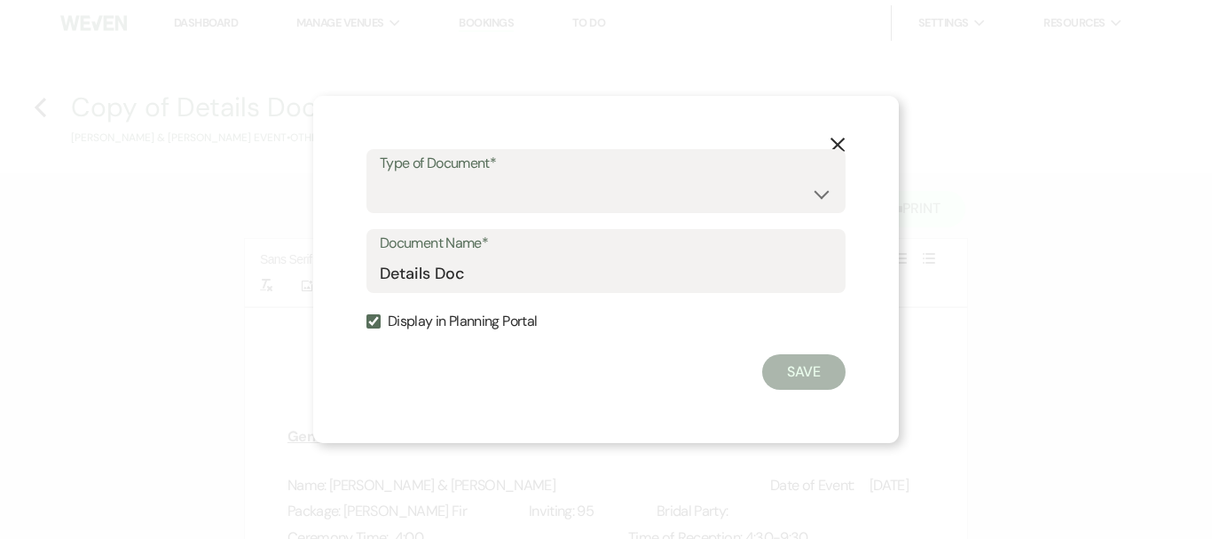
click at [369, 315] on input "Display in Planning Portal" at bounding box center [373, 321] width 14 height 14
click at [374, 317] on input "Display in Planning Portal" at bounding box center [373, 321] width 14 height 14
checkbox input "true"
click at [476, 201] on select "Special Event Insurance Vendor Certificate of Insurance Contracts / Rental Agre…" at bounding box center [606, 194] width 453 height 35
select select "0"
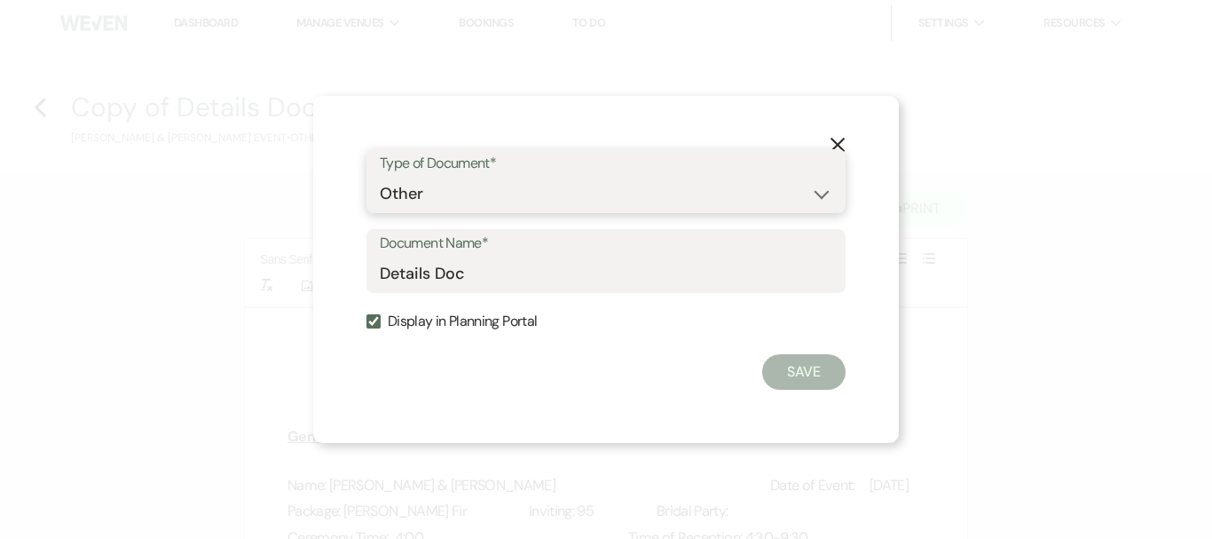
click at [380, 177] on select "Special Event Insurance Vendor Certificate of Insurance Contracts / Rental Agre…" at bounding box center [606, 194] width 453 height 35
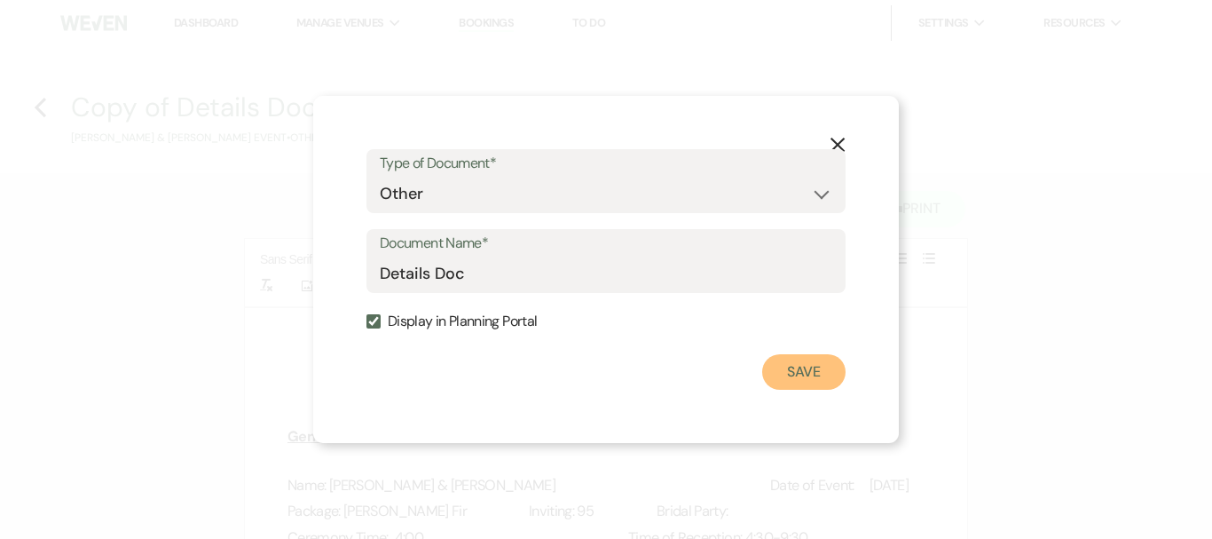
click at [795, 374] on button "Save" at bounding box center [803, 371] width 83 height 35
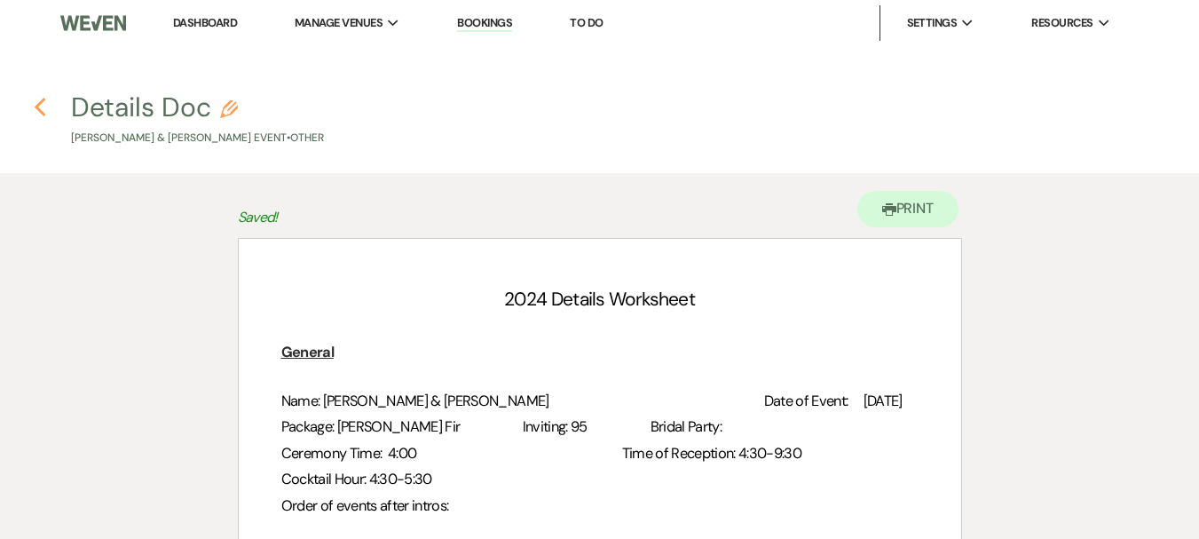
click at [46, 112] on icon "Previous" at bounding box center [40, 107] width 13 height 21
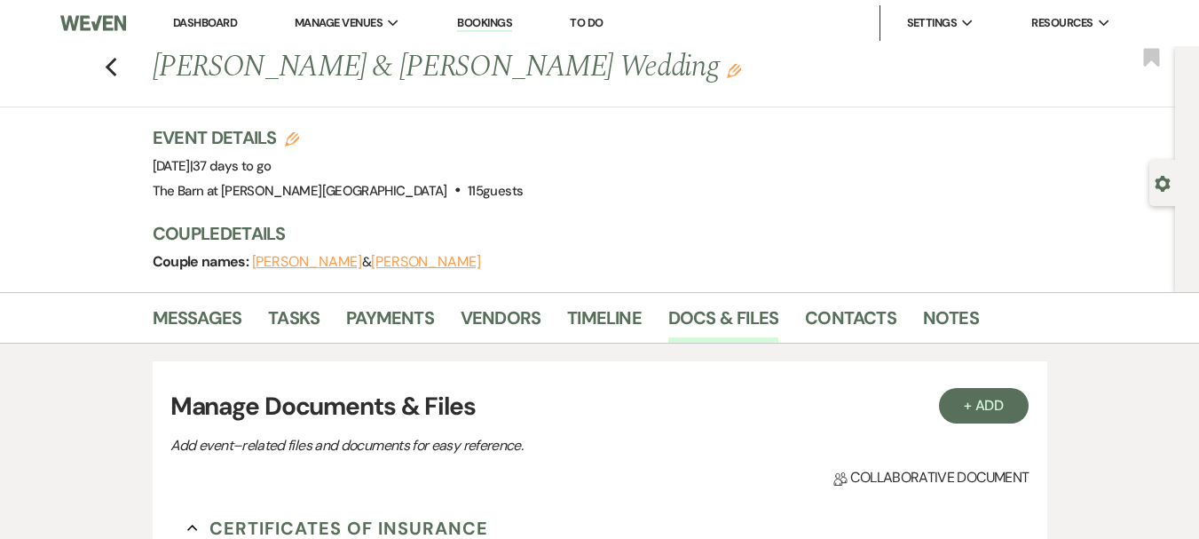
scroll to position [1354, 0]
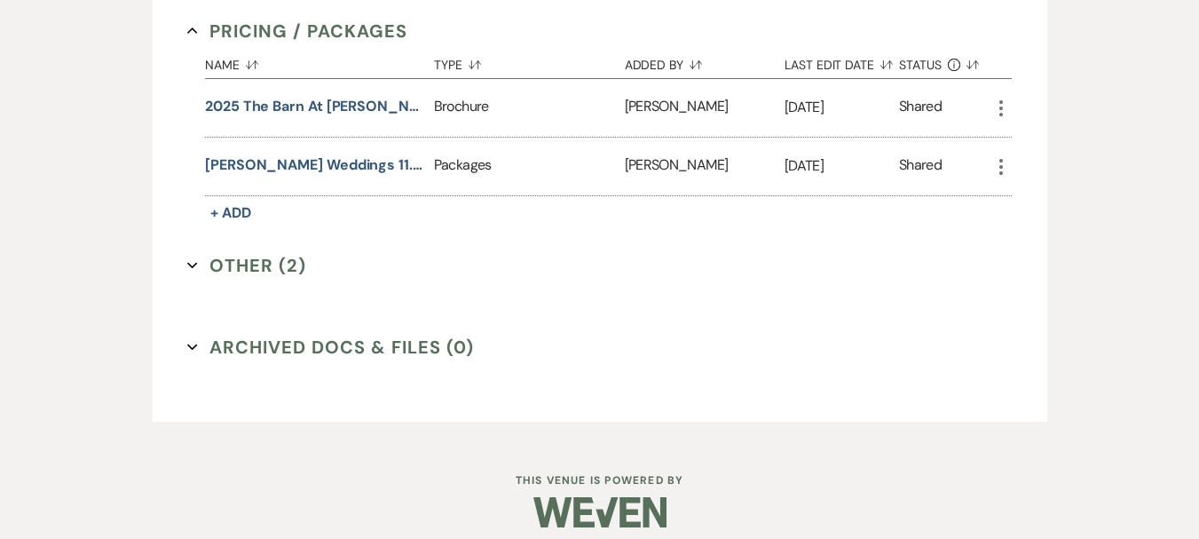
click at [252, 257] on button "Other (2) Expand" at bounding box center [246, 265] width 119 height 27
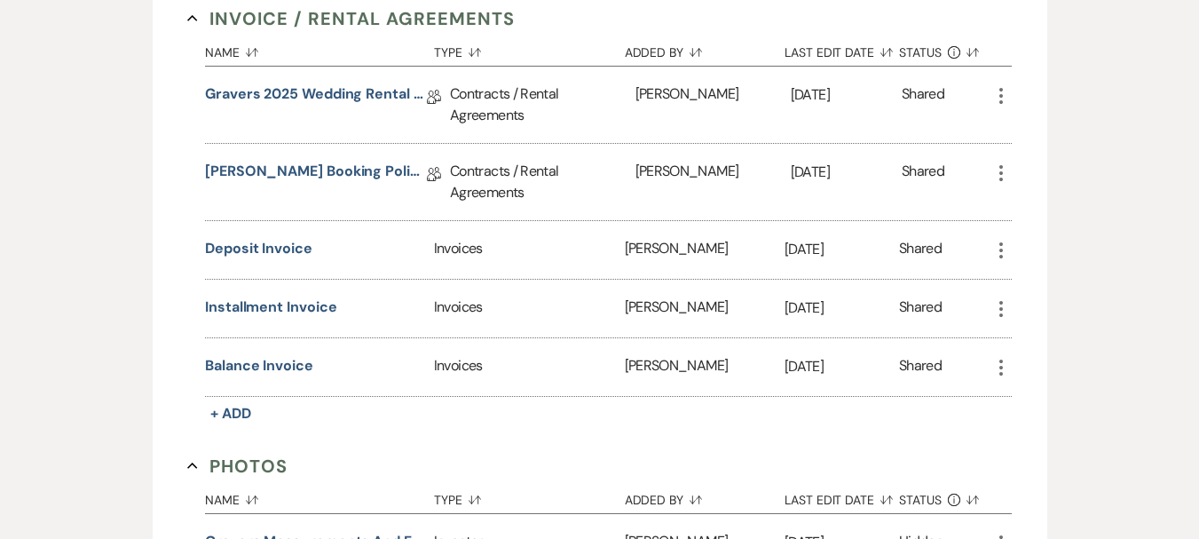
scroll to position [0, 0]
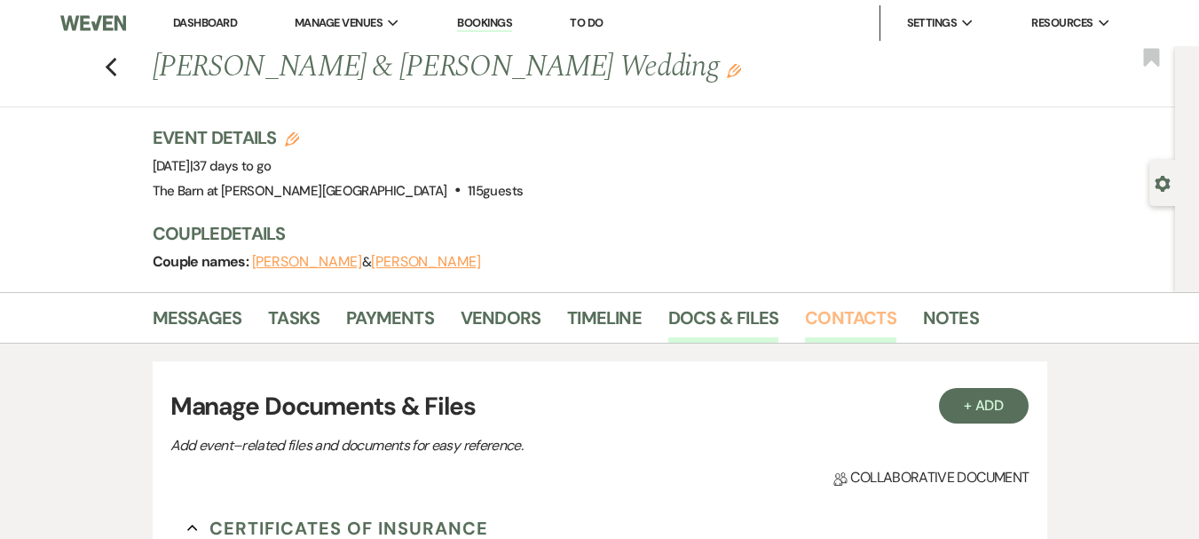
click at [810, 317] on link "Contacts" at bounding box center [850, 322] width 91 height 39
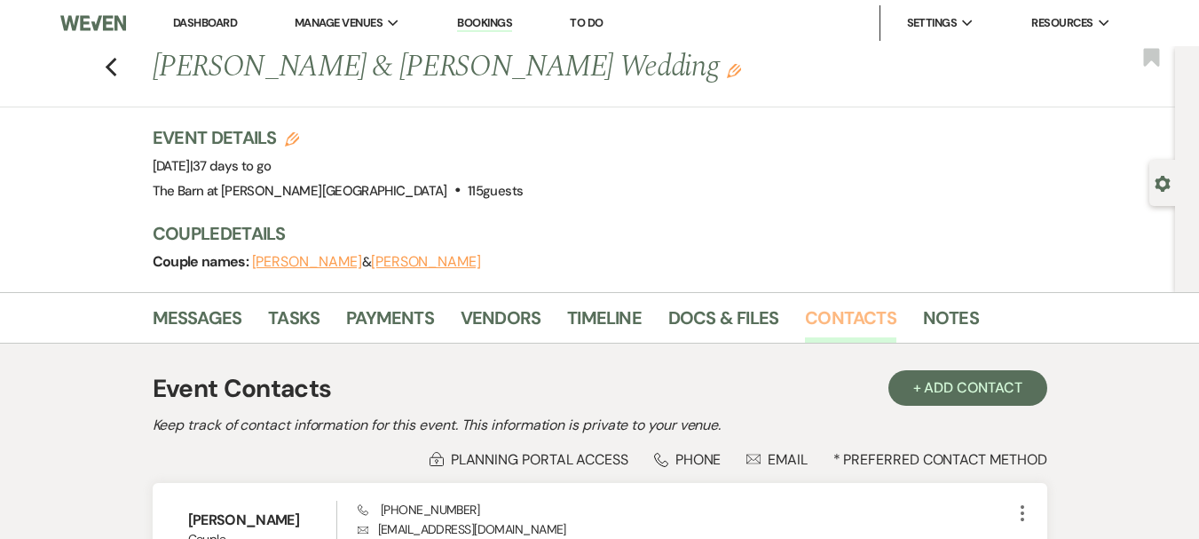
scroll to position [266, 0]
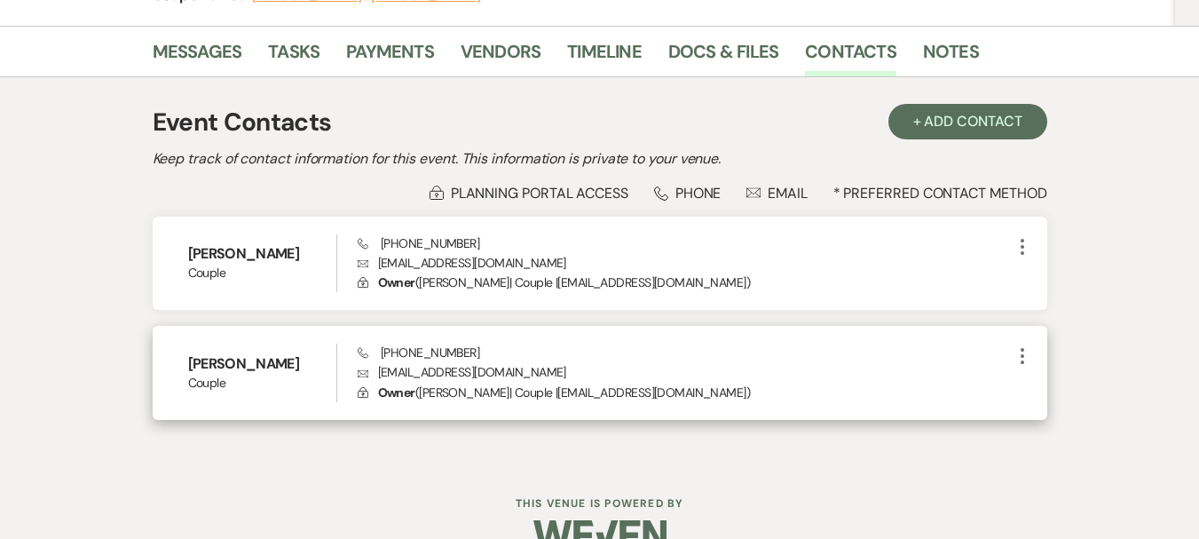
click at [301, 365] on h6 "[PERSON_NAME]" at bounding box center [262, 364] width 148 height 20
copy h6 "[PERSON_NAME]"
drag, startPoint x: 532, startPoint y: 371, endPoint x: 374, endPoint y: 372, distance: 157.9
click at [374, 372] on p "Envelope [EMAIL_ADDRESS][DOMAIN_NAME]" at bounding box center [685, 372] width 654 height 20
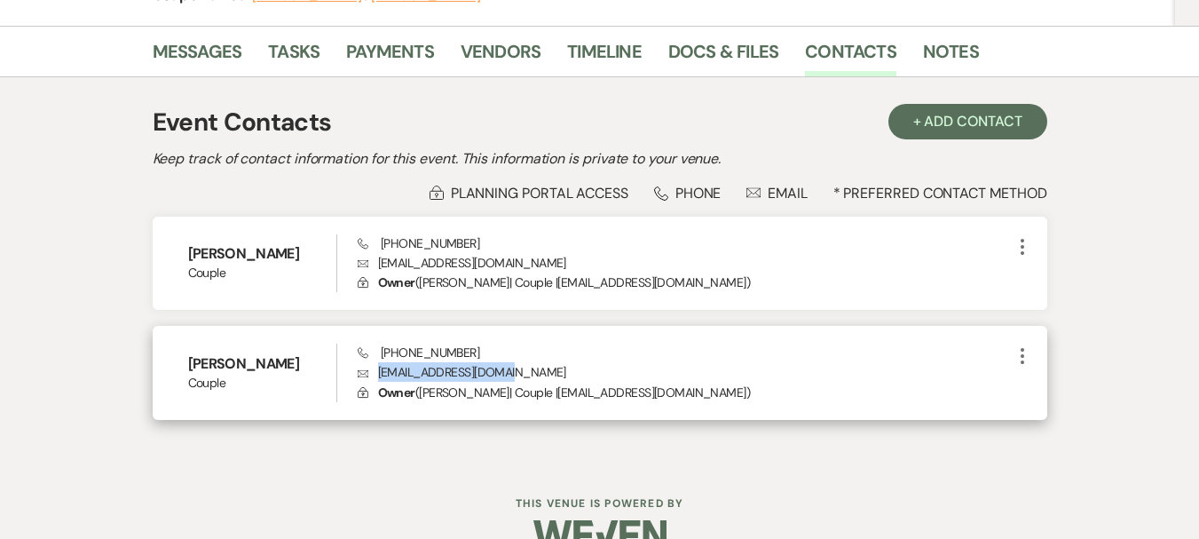
copy p "[EMAIL_ADDRESS][DOMAIN_NAME]"
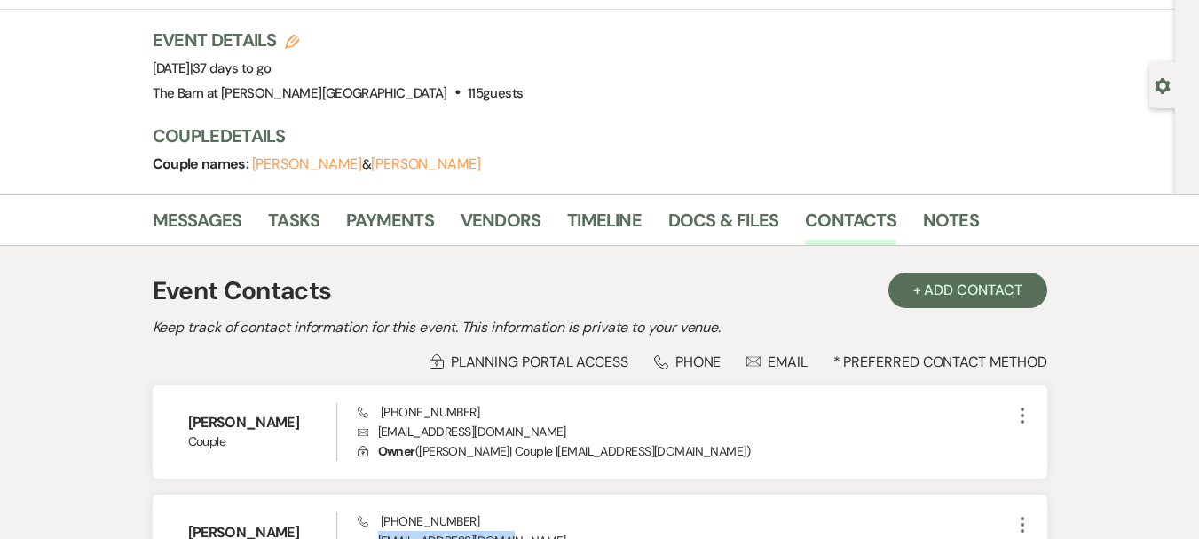
scroll to position [0, 0]
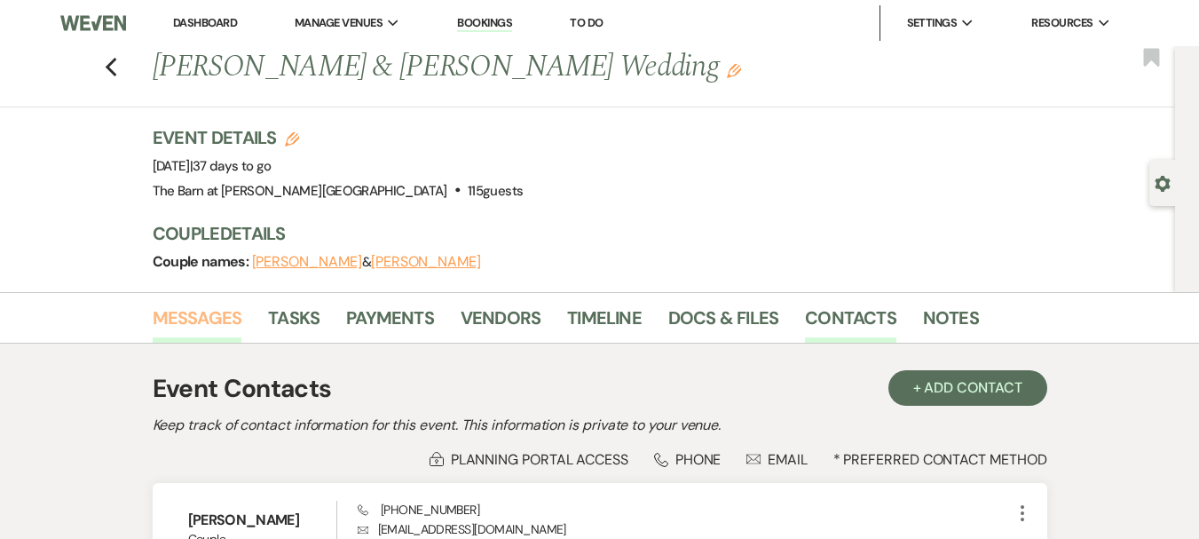
click at [169, 318] on link "Messages" at bounding box center [198, 322] width 90 height 39
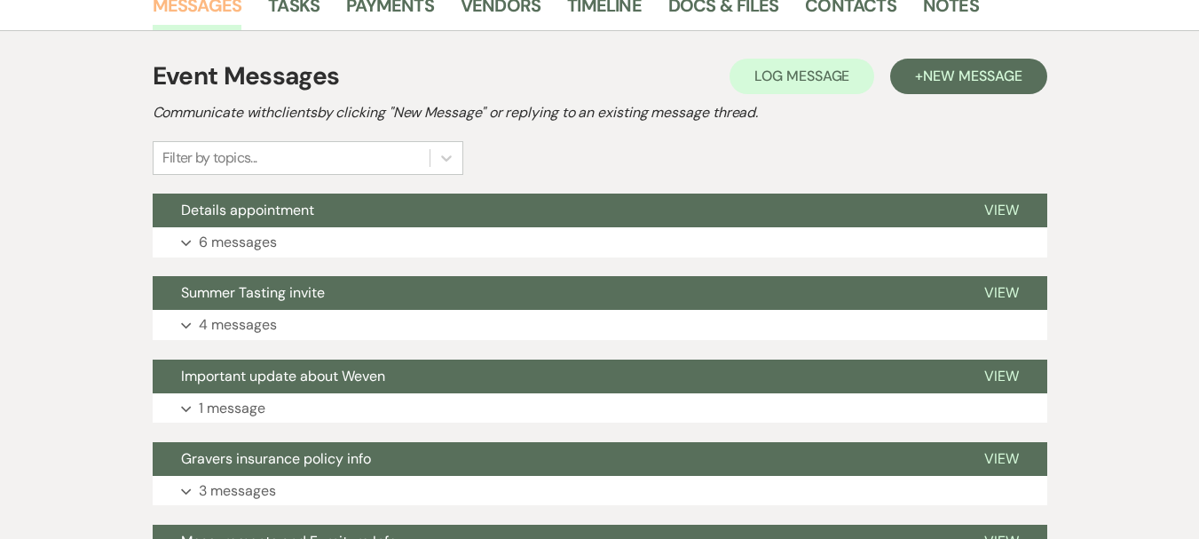
scroll to position [177, 0]
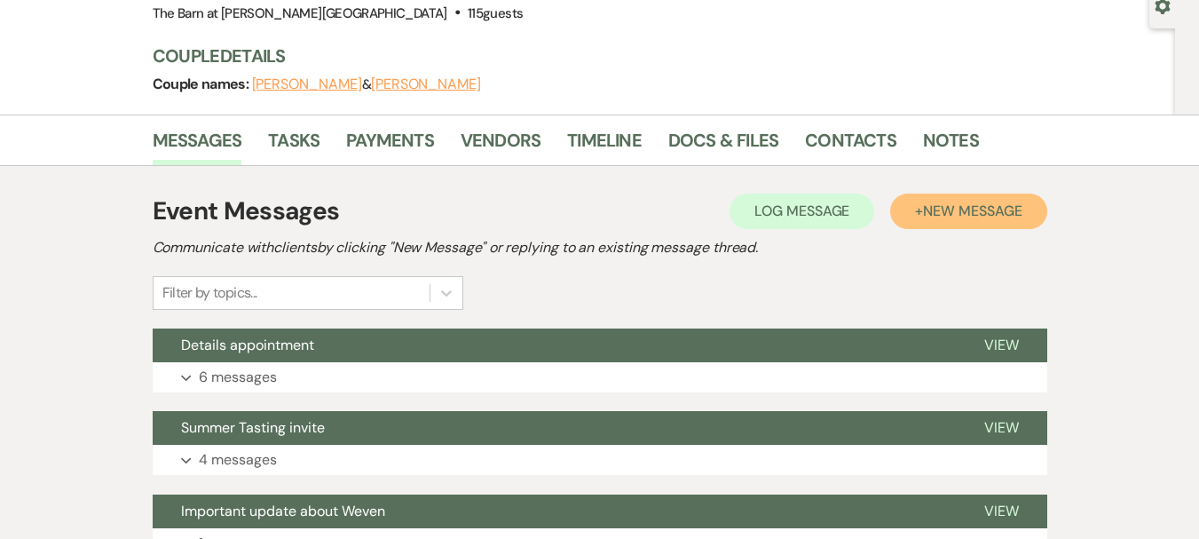
click at [951, 217] on span "New Message" at bounding box center [972, 210] width 98 height 19
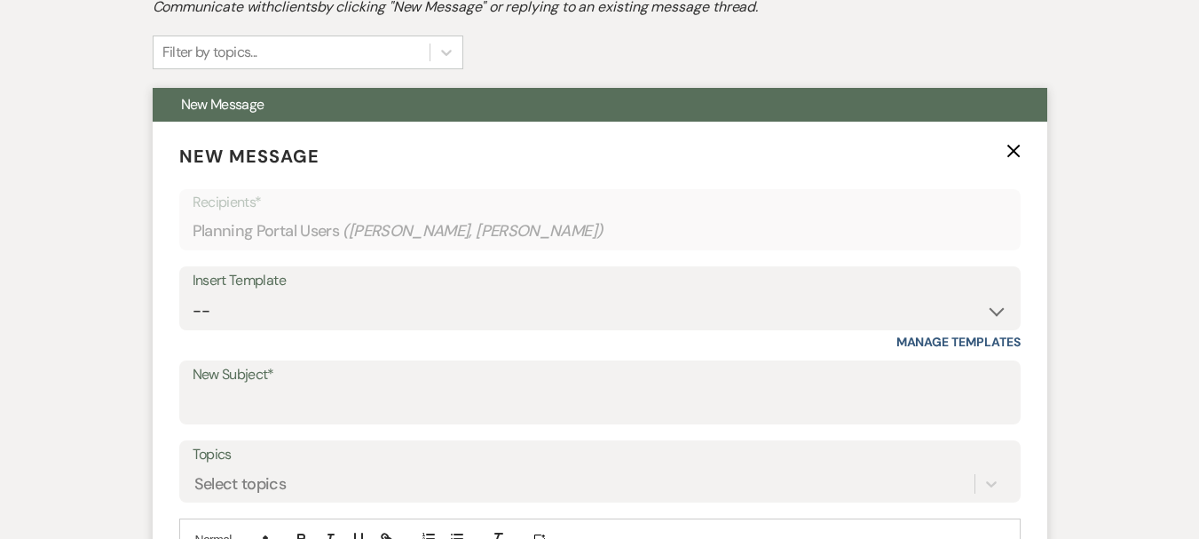
scroll to position [621, 0]
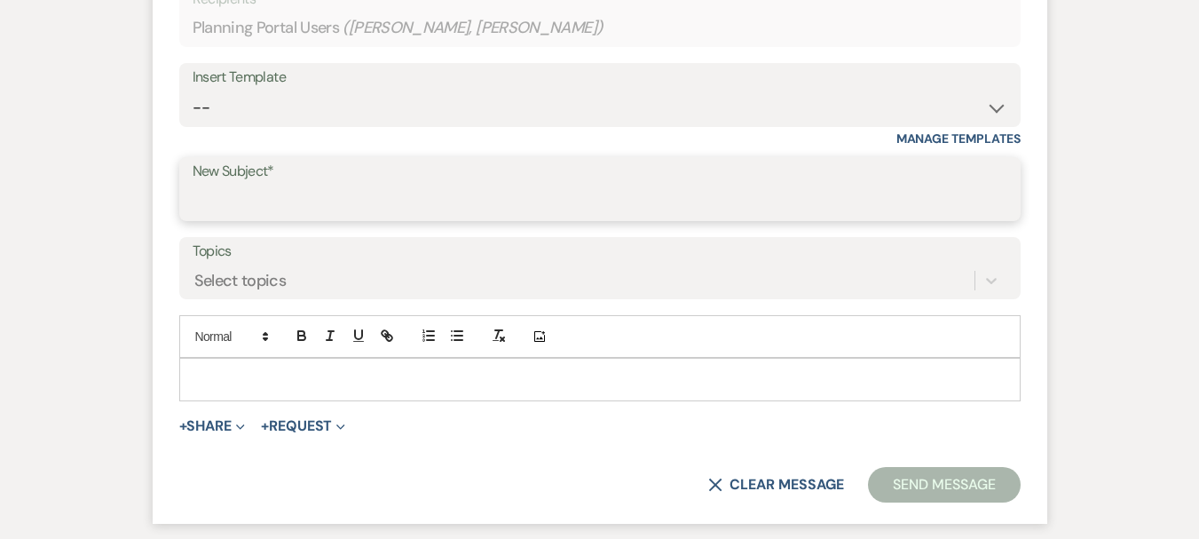
click at [373, 207] on input "New Subject*" at bounding box center [600, 202] width 815 height 35
type input "Possible layout"
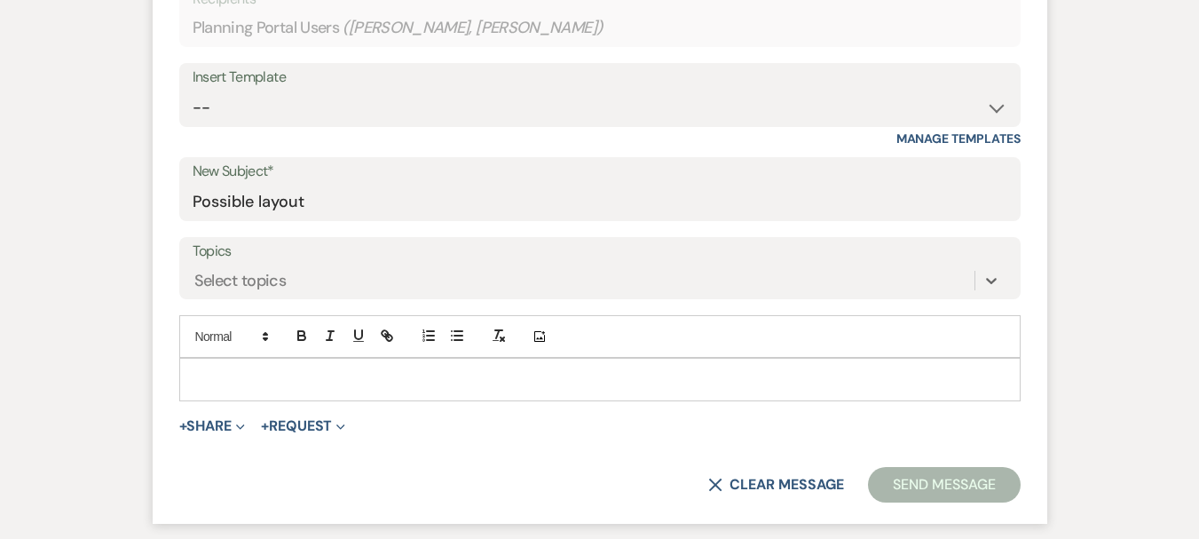
click at [382, 374] on p at bounding box center [599, 379] width 813 height 20
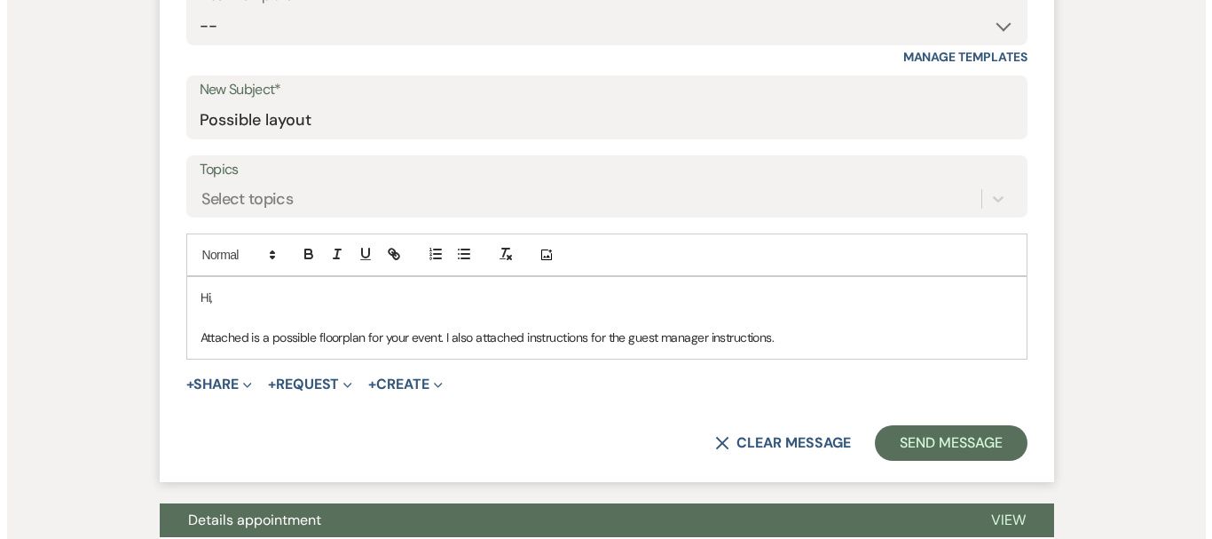
scroll to position [799, 0]
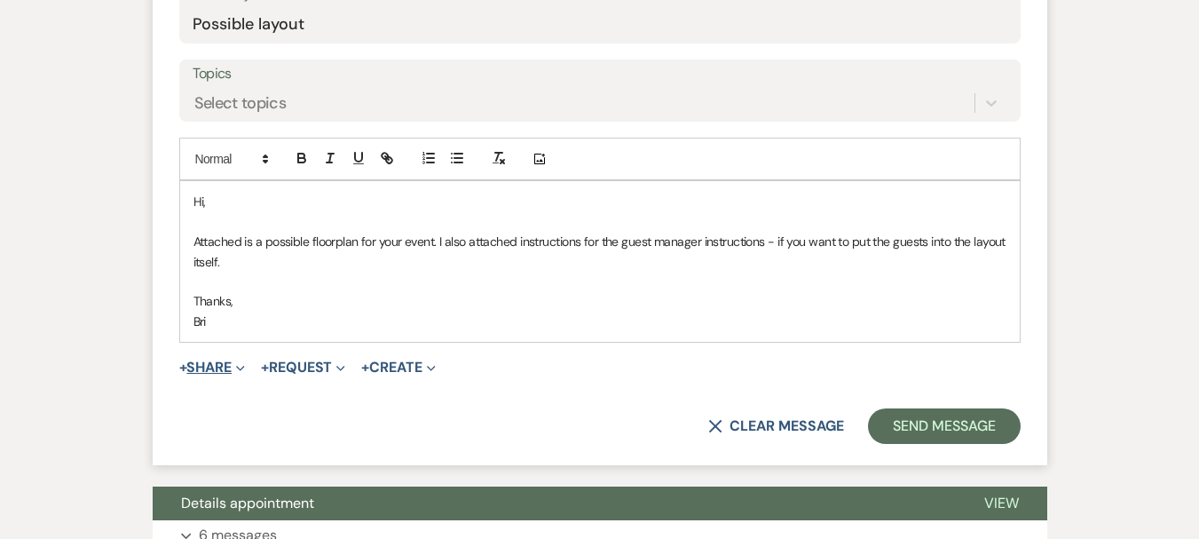
click at [225, 360] on button "+ Share Expand" at bounding box center [212, 367] width 67 height 14
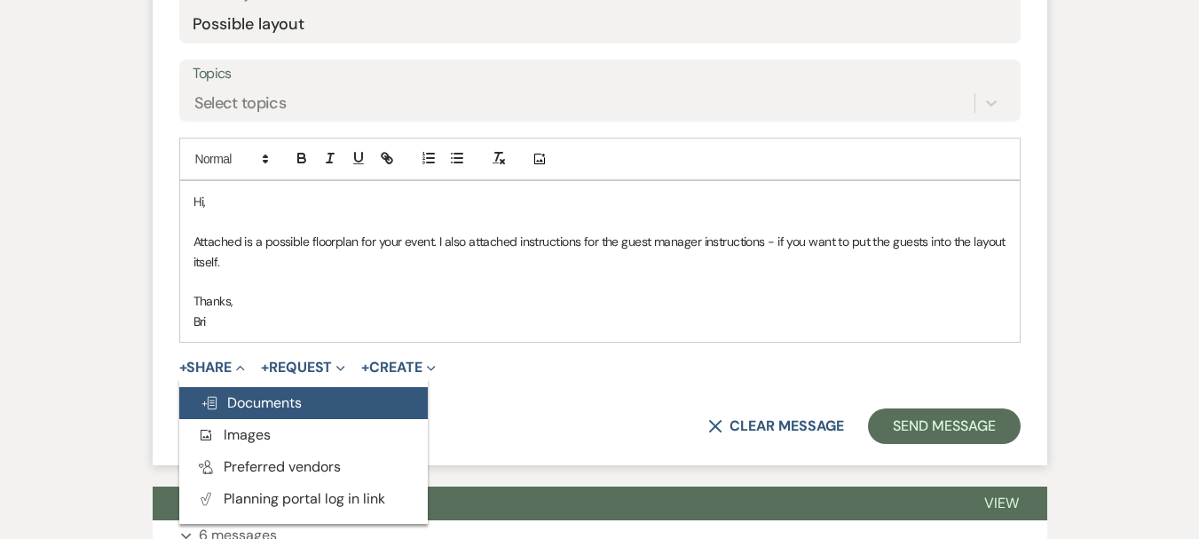
click at [280, 398] on span "Doc Upload Documents" at bounding box center [251, 402] width 101 height 19
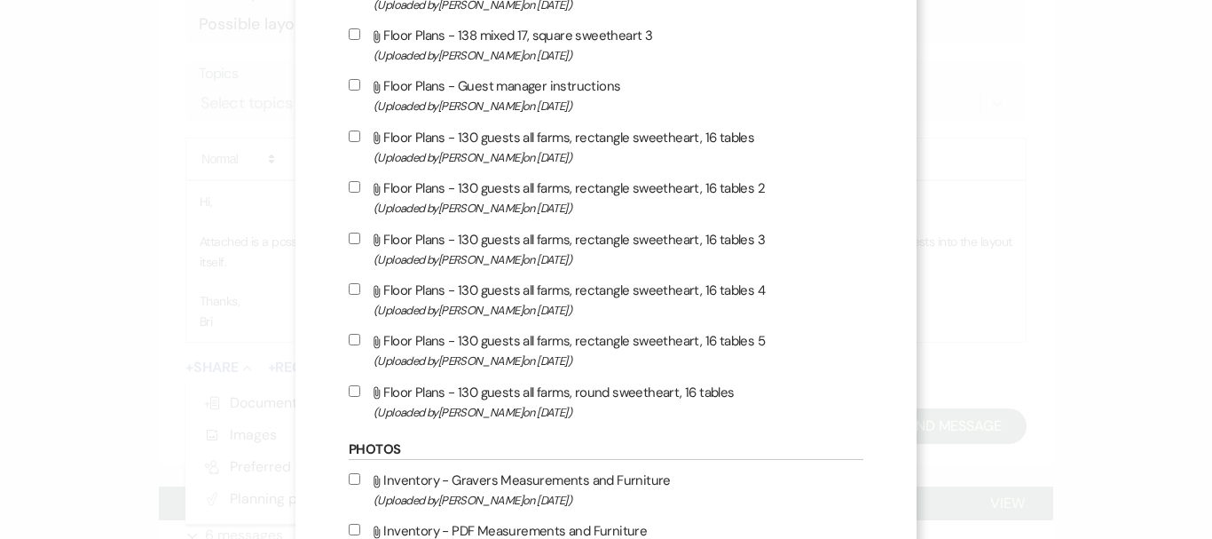
scroll to position [1420, 0]
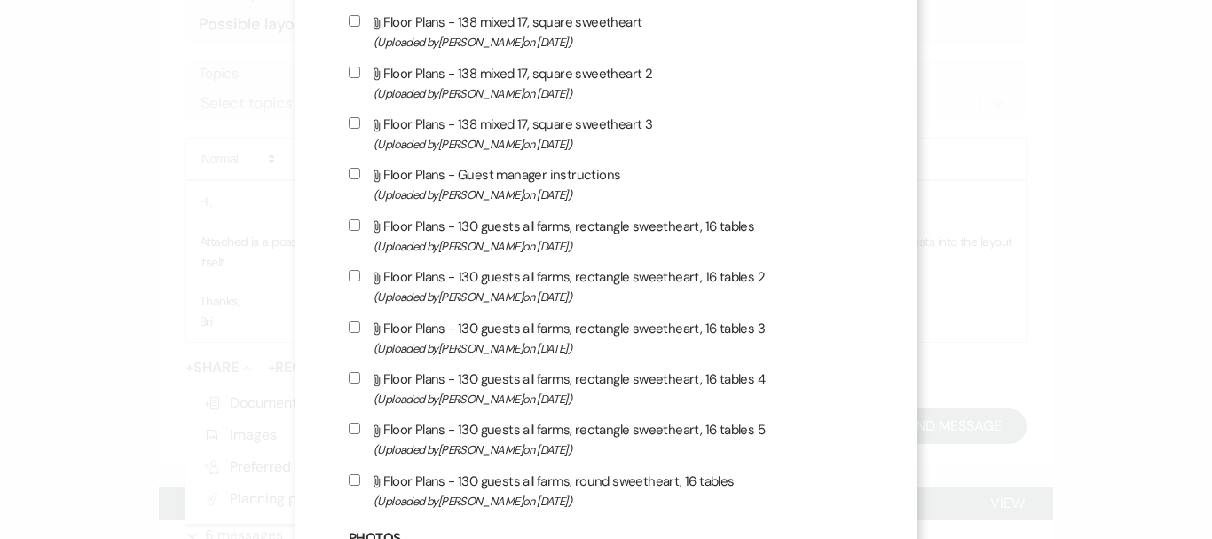
click at [440, 190] on span "(Uploaded by [PERSON_NAME] on [DATE] )" at bounding box center [619, 195] width 490 height 20
click at [360, 179] on input "Attach File Floor Plans - Guest manager instructions (Uploaded by [PERSON_NAME]…" at bounding box center [355, 174] width 12 height 12
checkbox input "true"
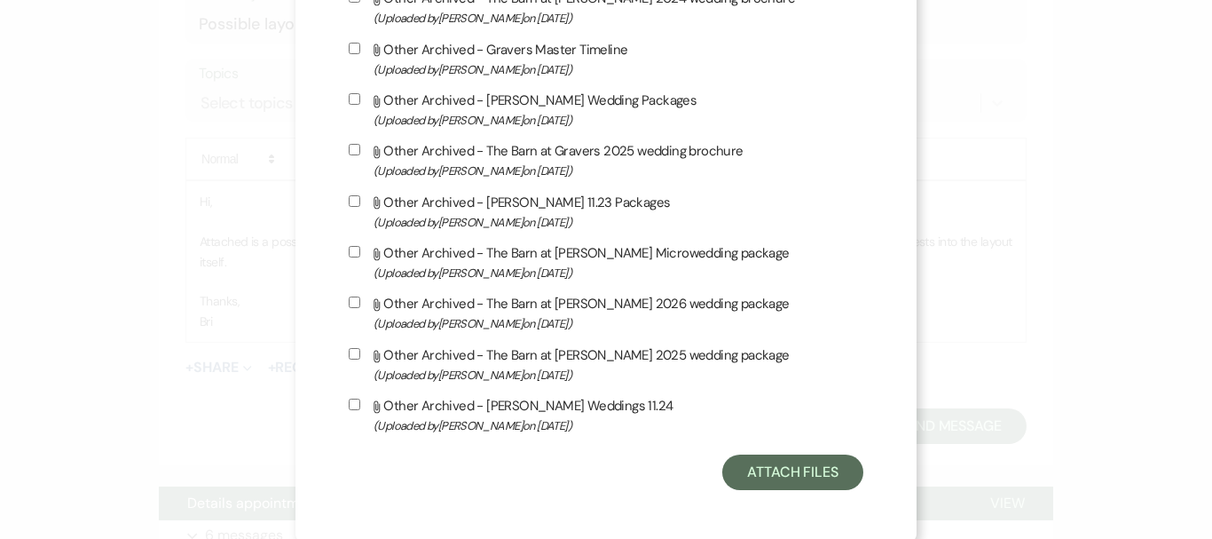
scroll to position [4014, 0]
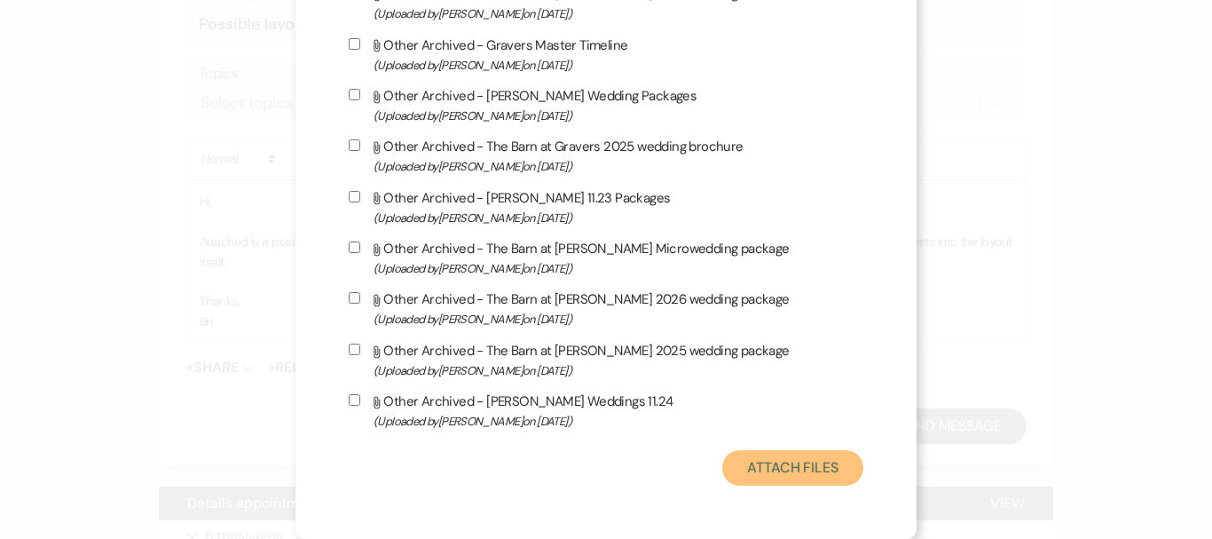
click at [758, 461] on button "Attach Files" at bounding box center [792, 467] width 141 height 35
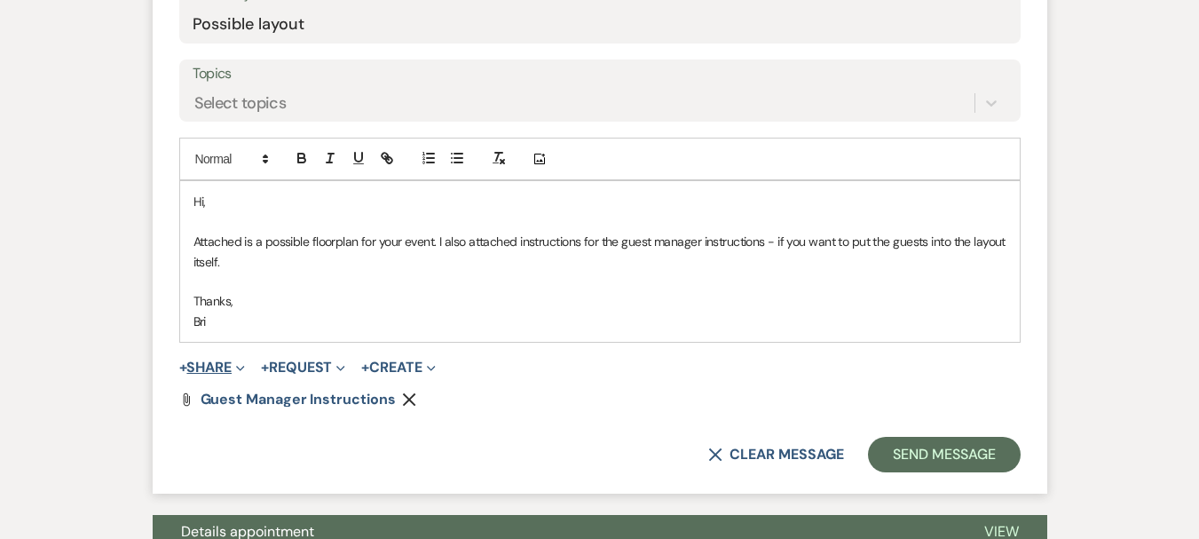
click at [209, 368] on button "+ Share Expand" at bounding box center [212, 367] width 67 height 14
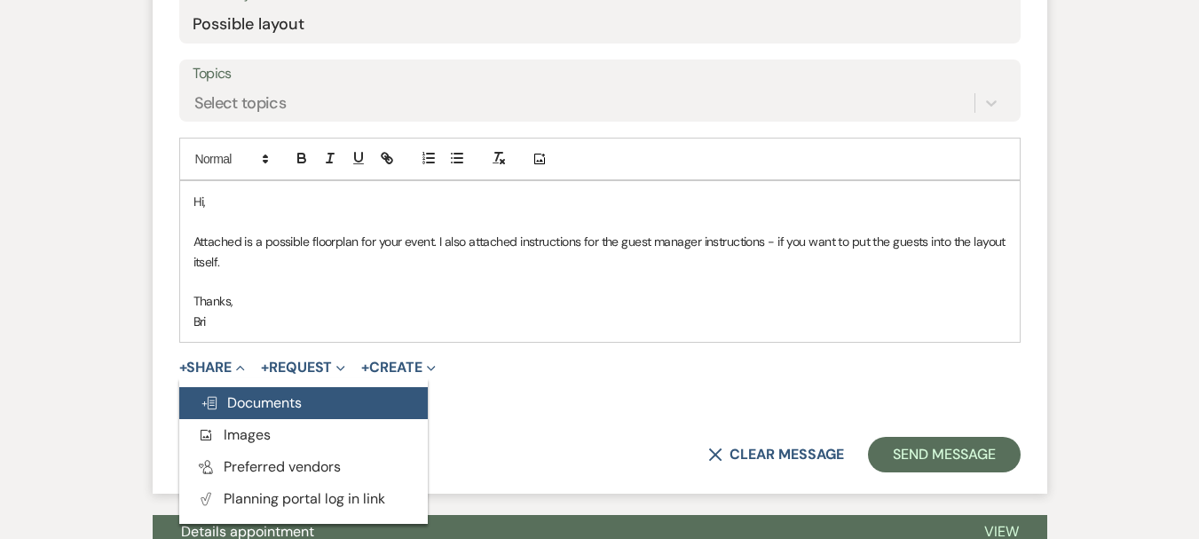
click at [292, 396] on span "Doc Upload Documents" at bounding box center [251, 402] width 101 height 19
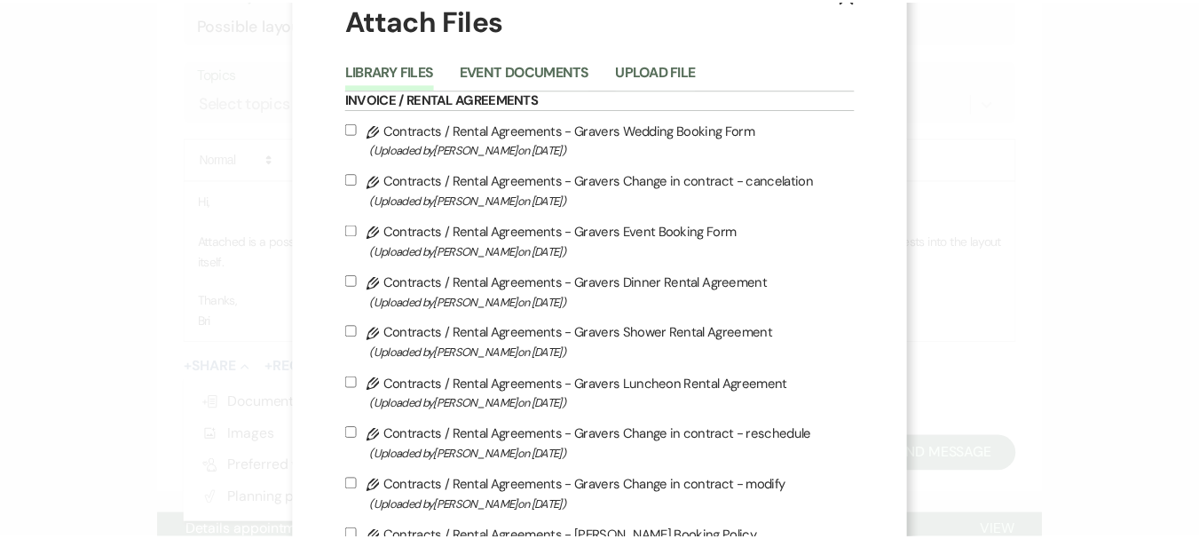
scroll to position [0, 0]
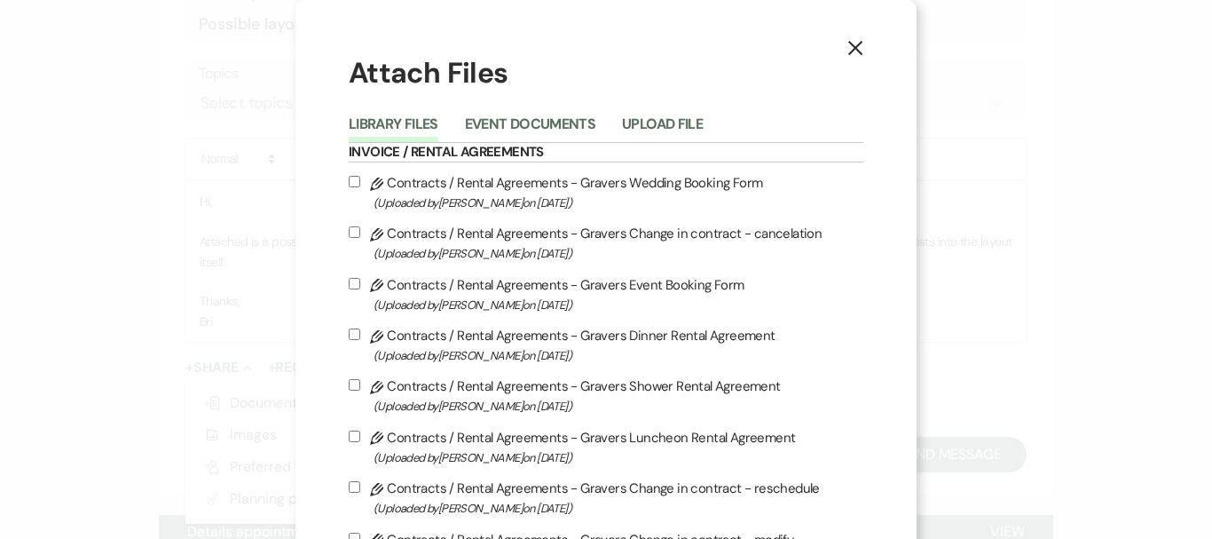
click at [643, 113] on li "Upload File" at bounding box center [675, 127] width 107 height 29
click at [663, 136] on button "Upload File" at bounding box center [662, 129] width 81 height 25
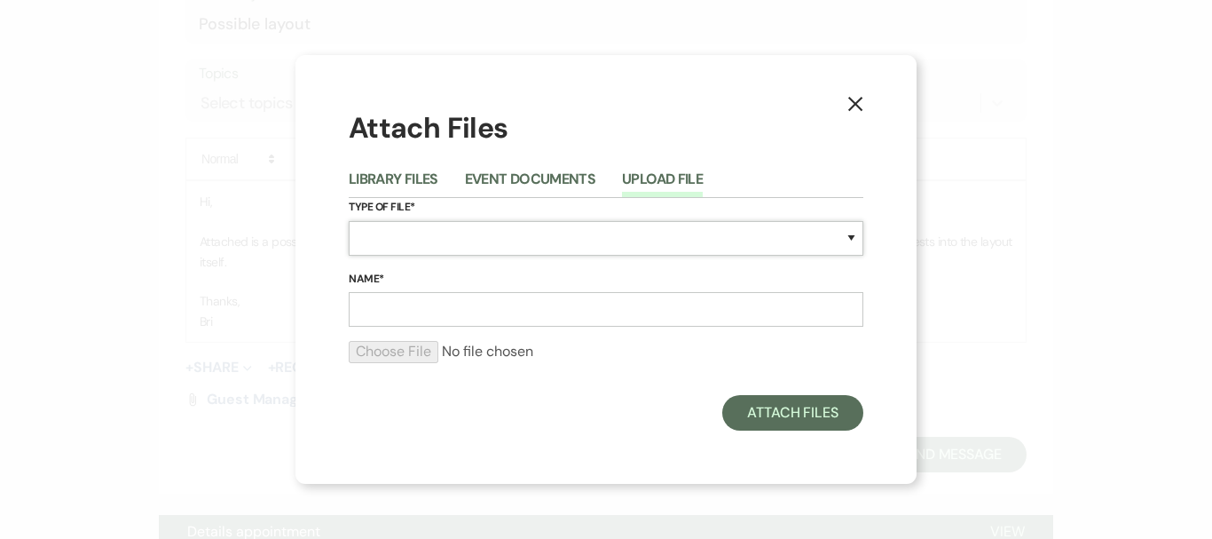
click at [412, 241] on select "Special Event Insurance Vendor Certificate of Insurance Contracts / Rental Agre…" at bounding box center [606, 238] width 515 height 35
select select "24"
click at [349, 221] on select "Special Event Insurance Vendor Certificate of Insurance Contracts / Rental Agre…" at bounding box center [606, 238] width 515 height 35
click at [428, 305] on input "Name*" at bounding box center [606, 309] width 515 height 35
type input "p"
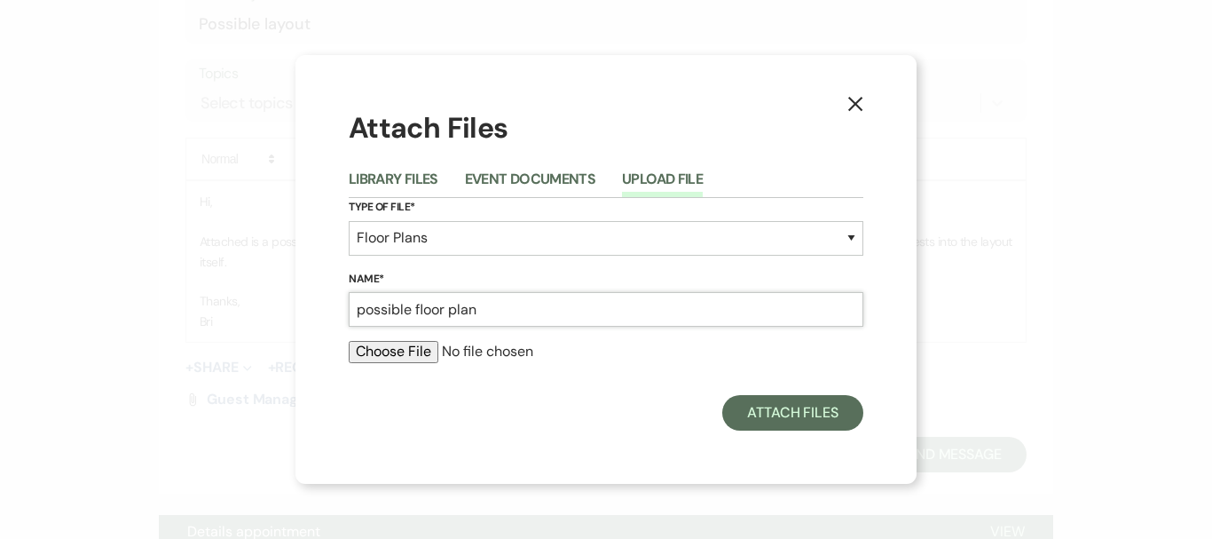
type input "possible floor plan"
click at [403, 360] on input "file" at bounding box center [606, 351] width 515 height 21
type input "C:\fakepath\Floorplans by Tripleseat Design Screenshot (37).png"
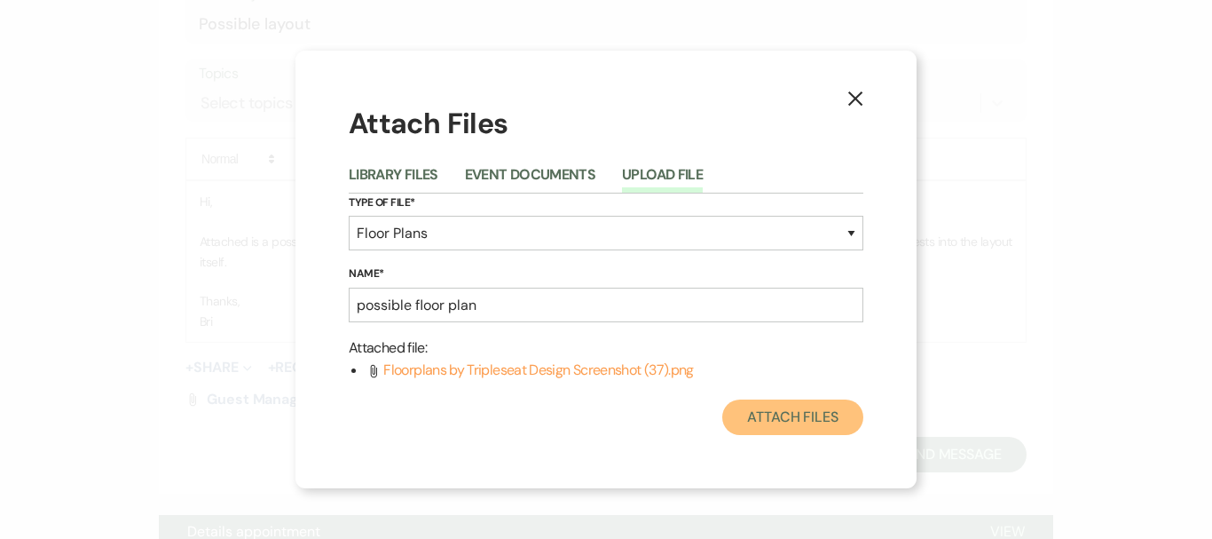
click at [813, 433] on button "Attach Files" at bounding box center [792, 416] width 141 height 35
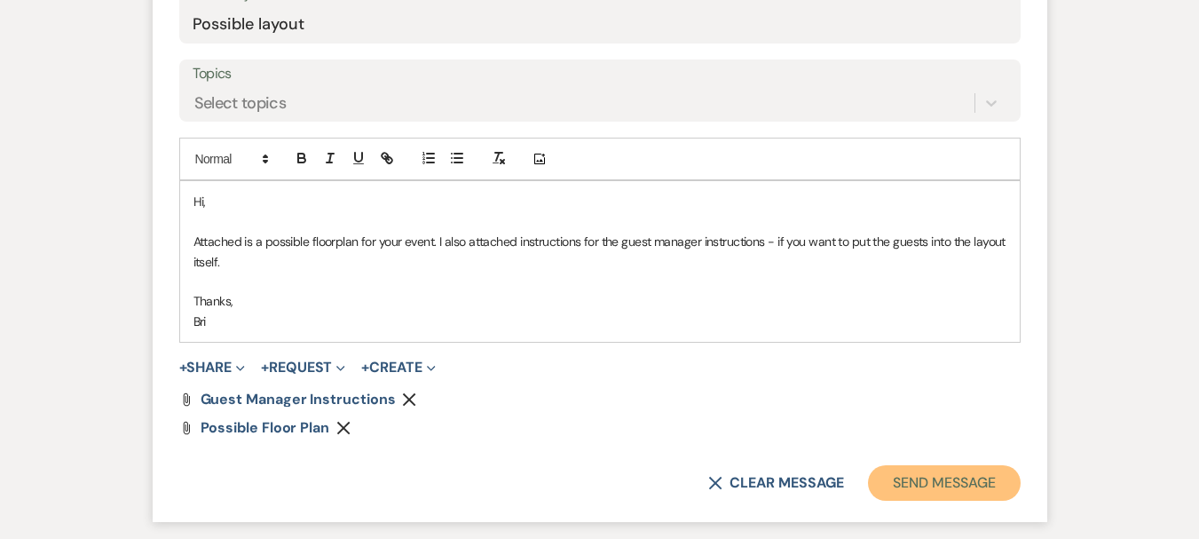
click at [941, 479] on button "Send Message" at bounding box center [944, 482] width 152 height 35
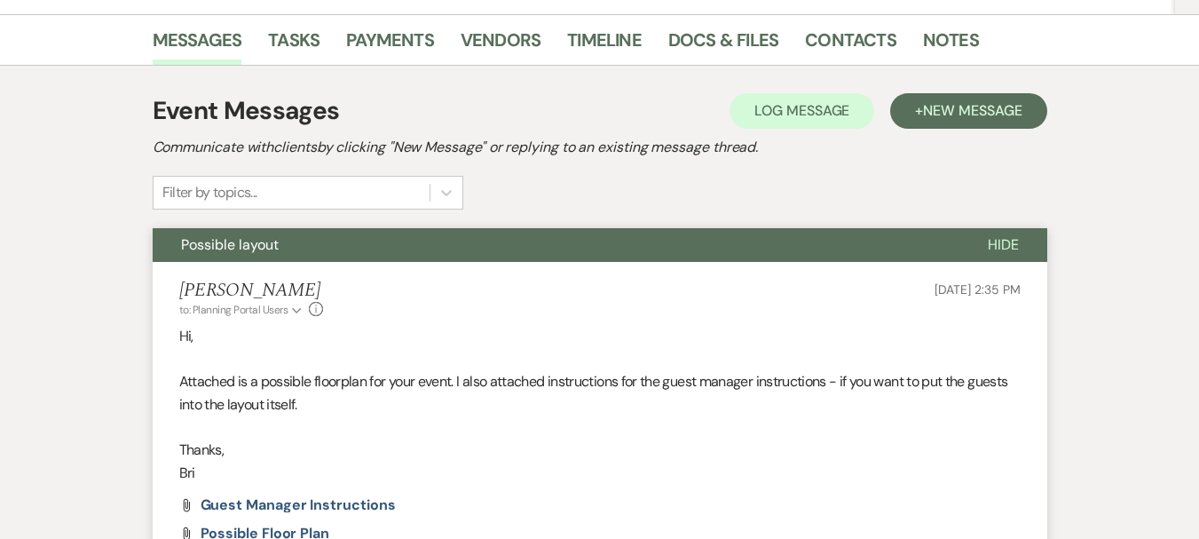
scroll to position [138, 0]
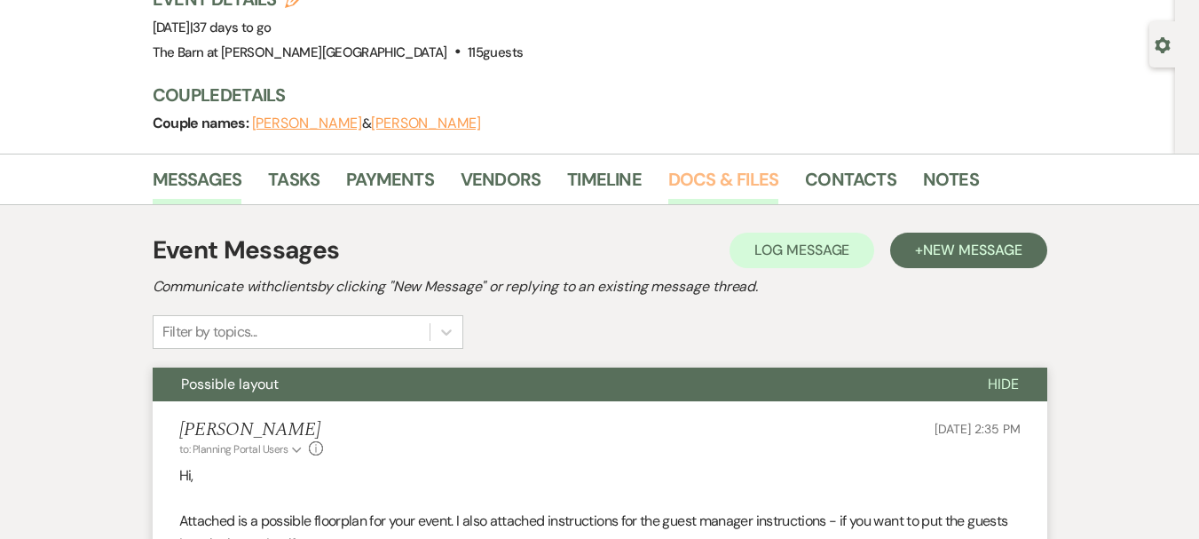
click at [720, 179] on link "Docs & Files" at bounding box center [723, 184] width 110 height 39
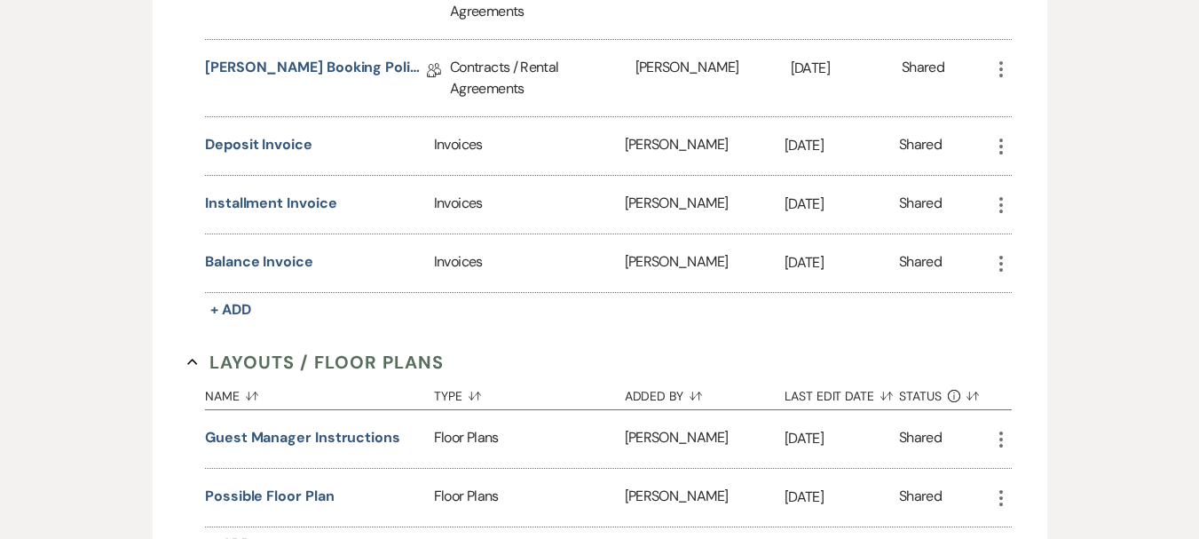
scroll to position [937, 0]
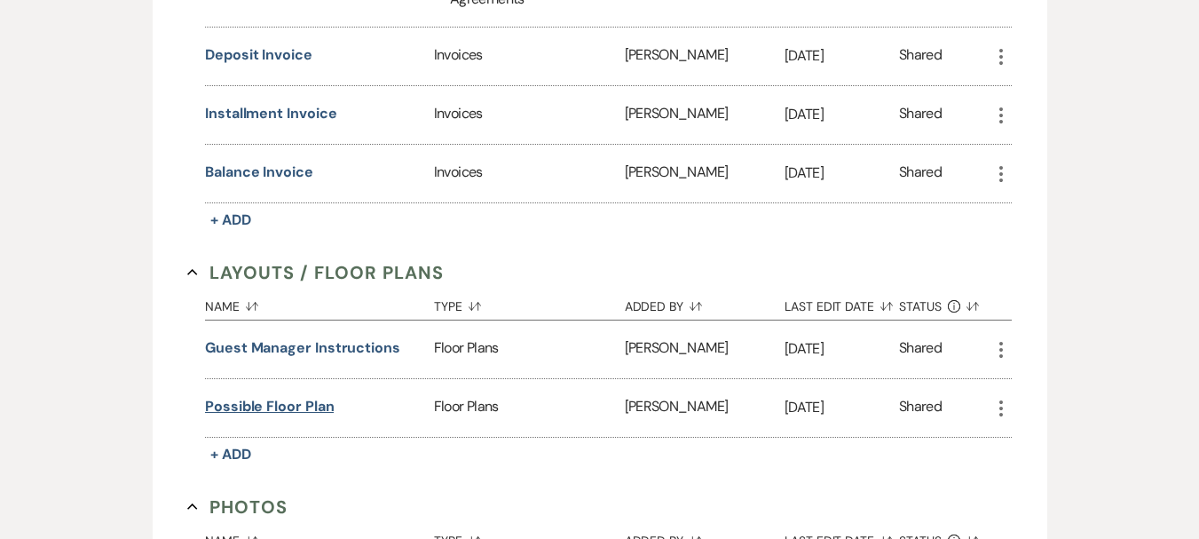
click at [287, 396] on button "possible floor plan" at bounding box center [269, 406] width 129 height 21
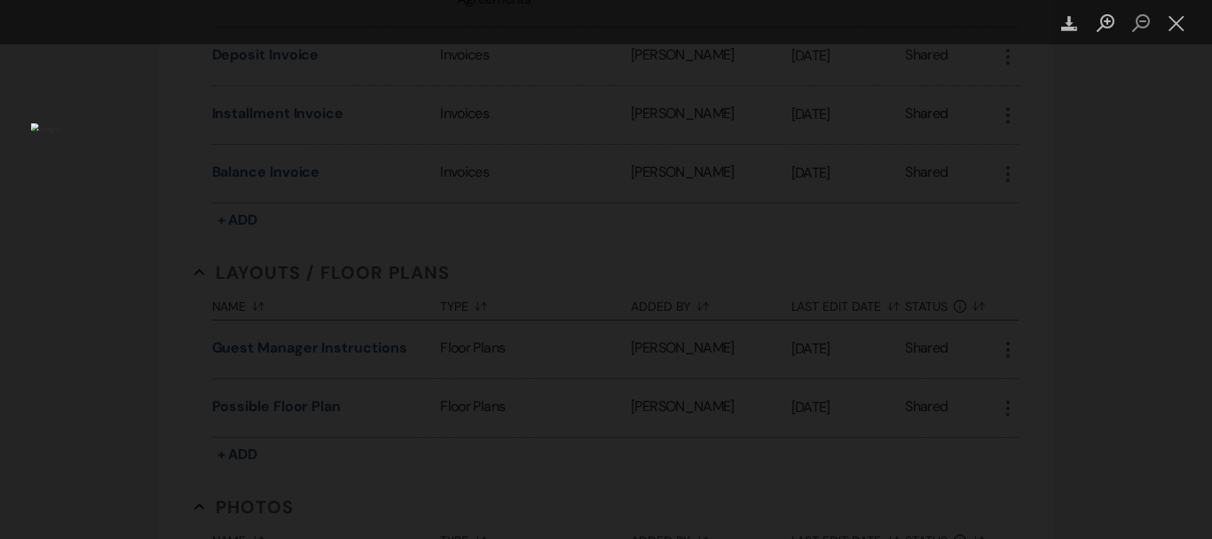
click at [1141, 368] on div "Lightbox" at bounding box center [606, 269] width 1212 height 539
